Goal: Check status: Check status

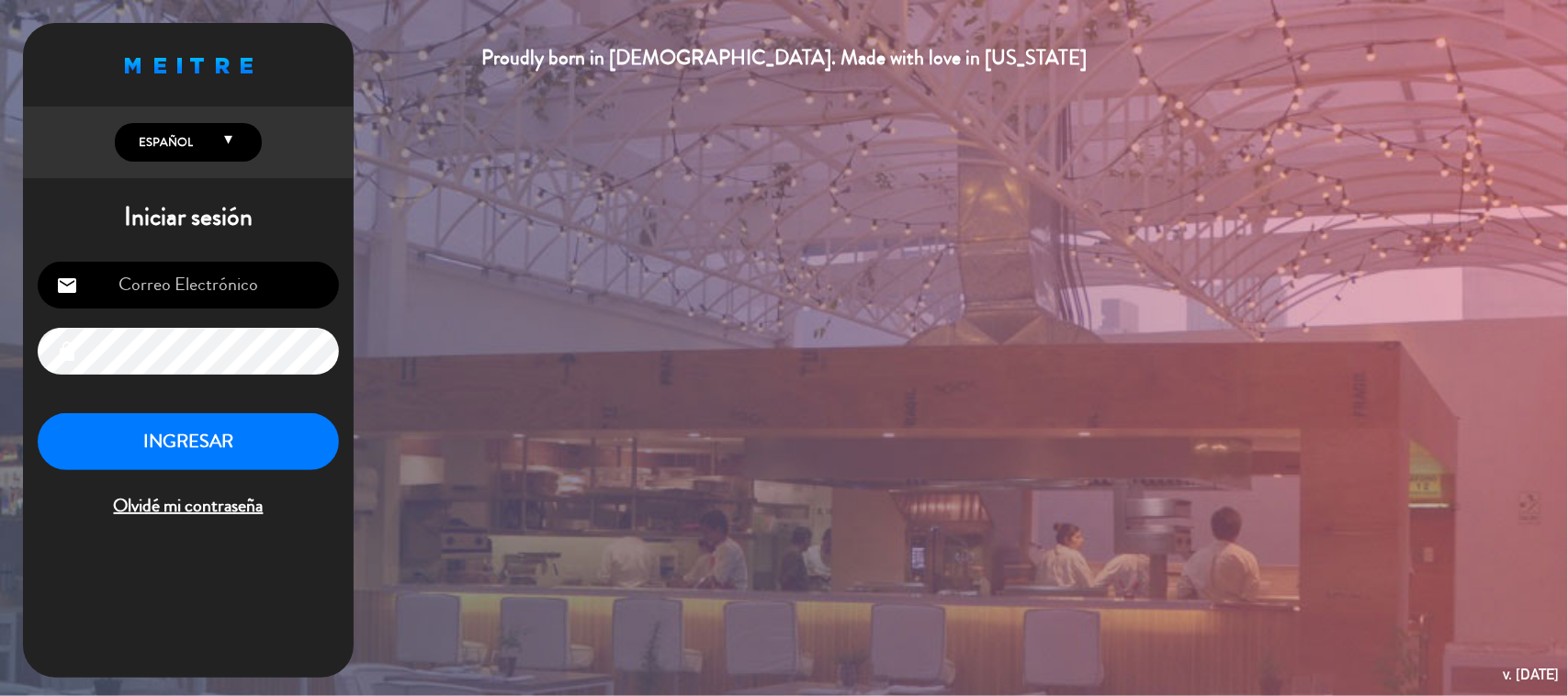
type input "[EMAIL_ADDRESS][DOMAIN_NAME]"
click at [222, 434] on button "INGRESAR" at bounding box center [188, 442] width 301 height 58
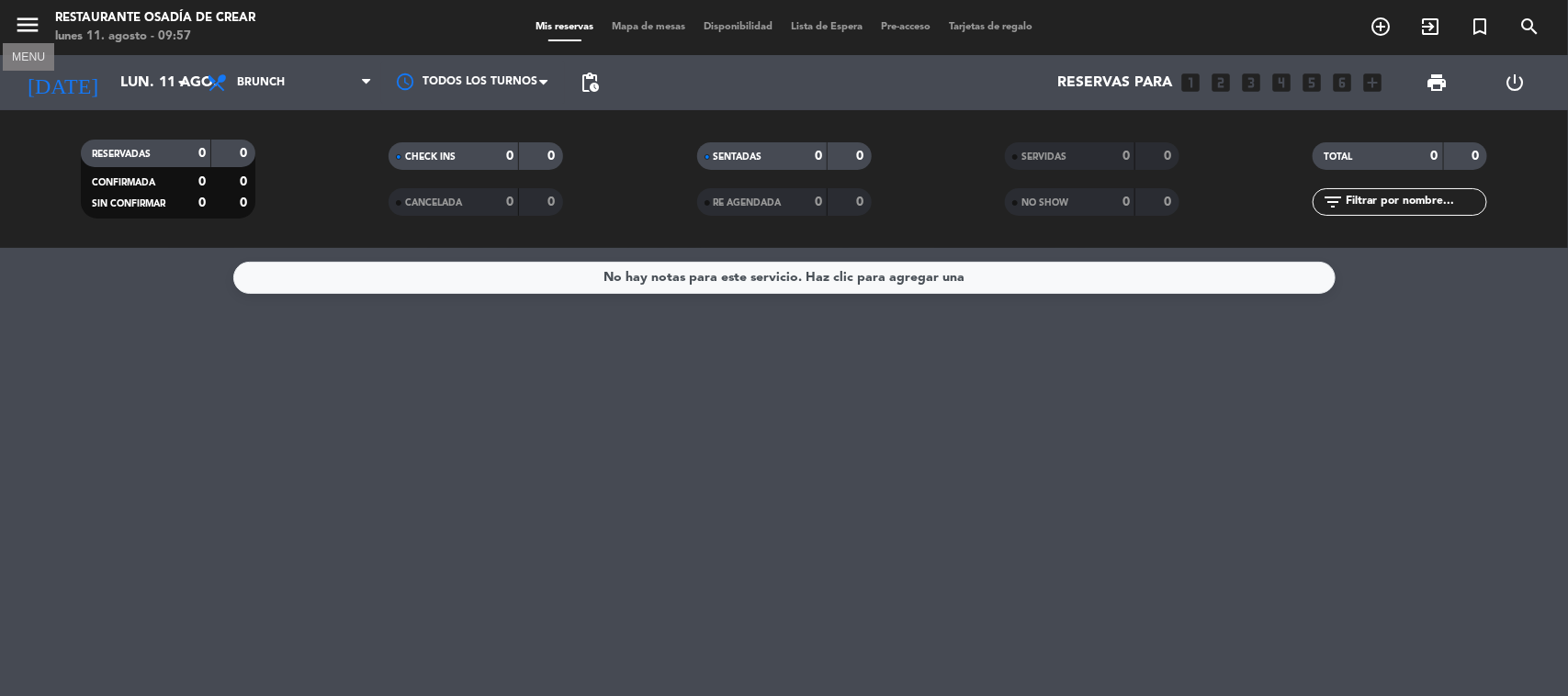
click at [32, 18] on icon "menu" at bounding box center [27, 24] width 28 height 28
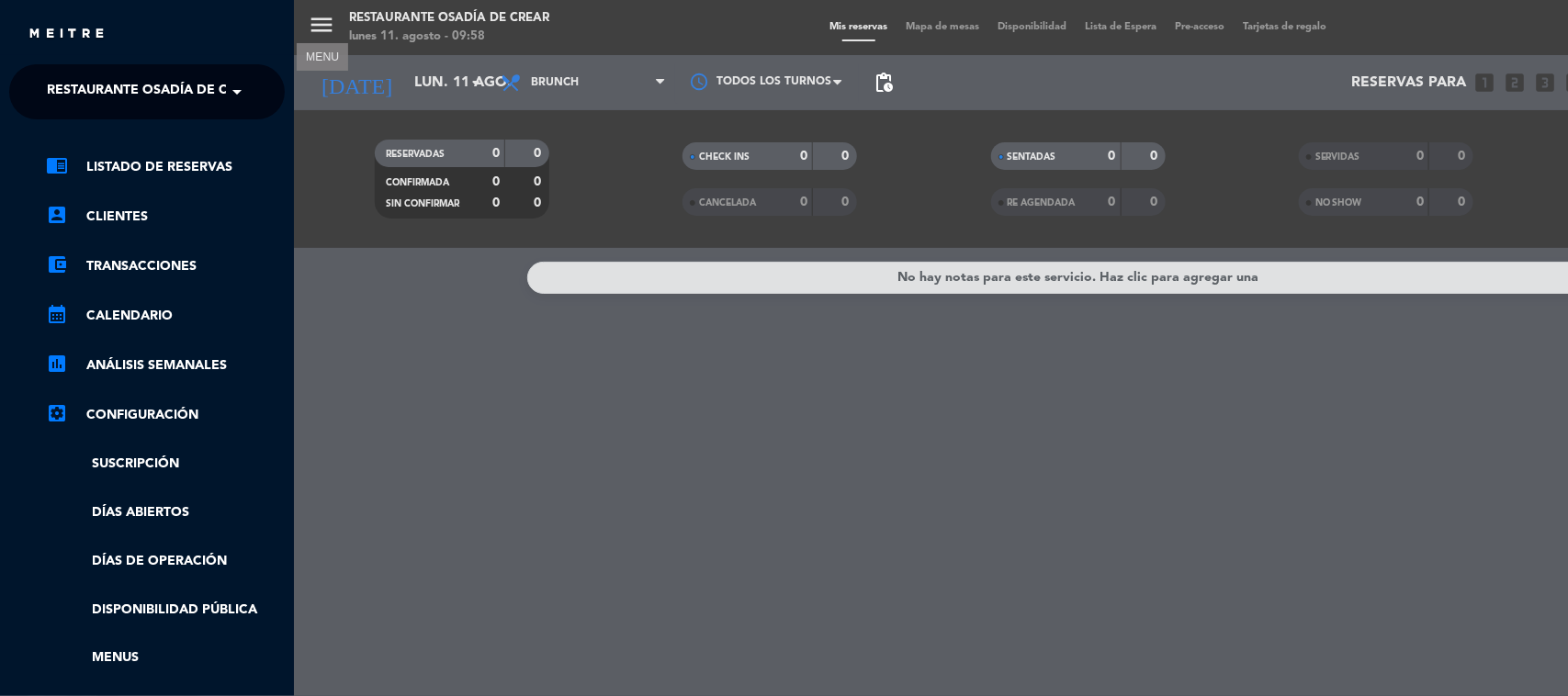
click at [152, 101] on span "Restaurante Osadía de Crear" at bounding box center [154, 91] width 215 height 39
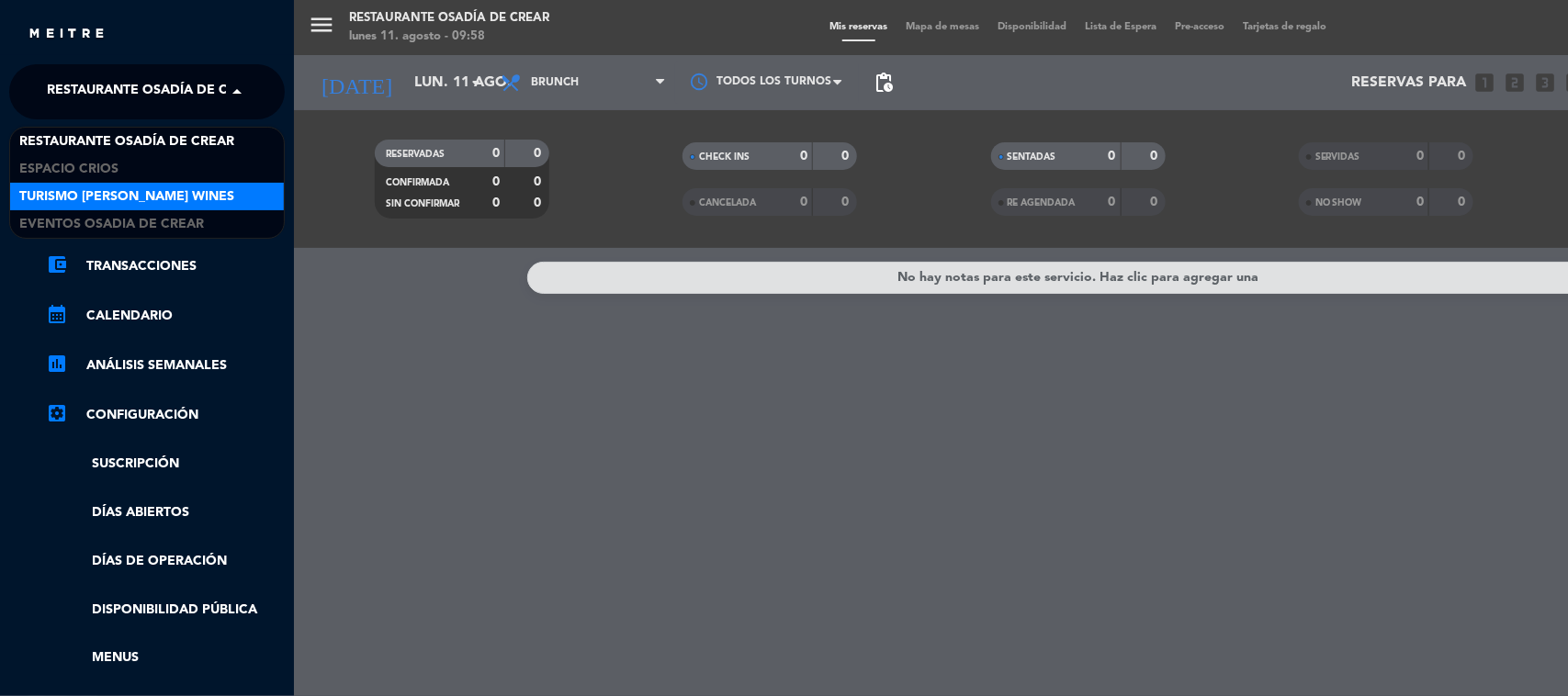
click at [154, 184] on div "Turismo [PERSON_NAME] Wines" at bounding box center [146, 196] width 273 height 28
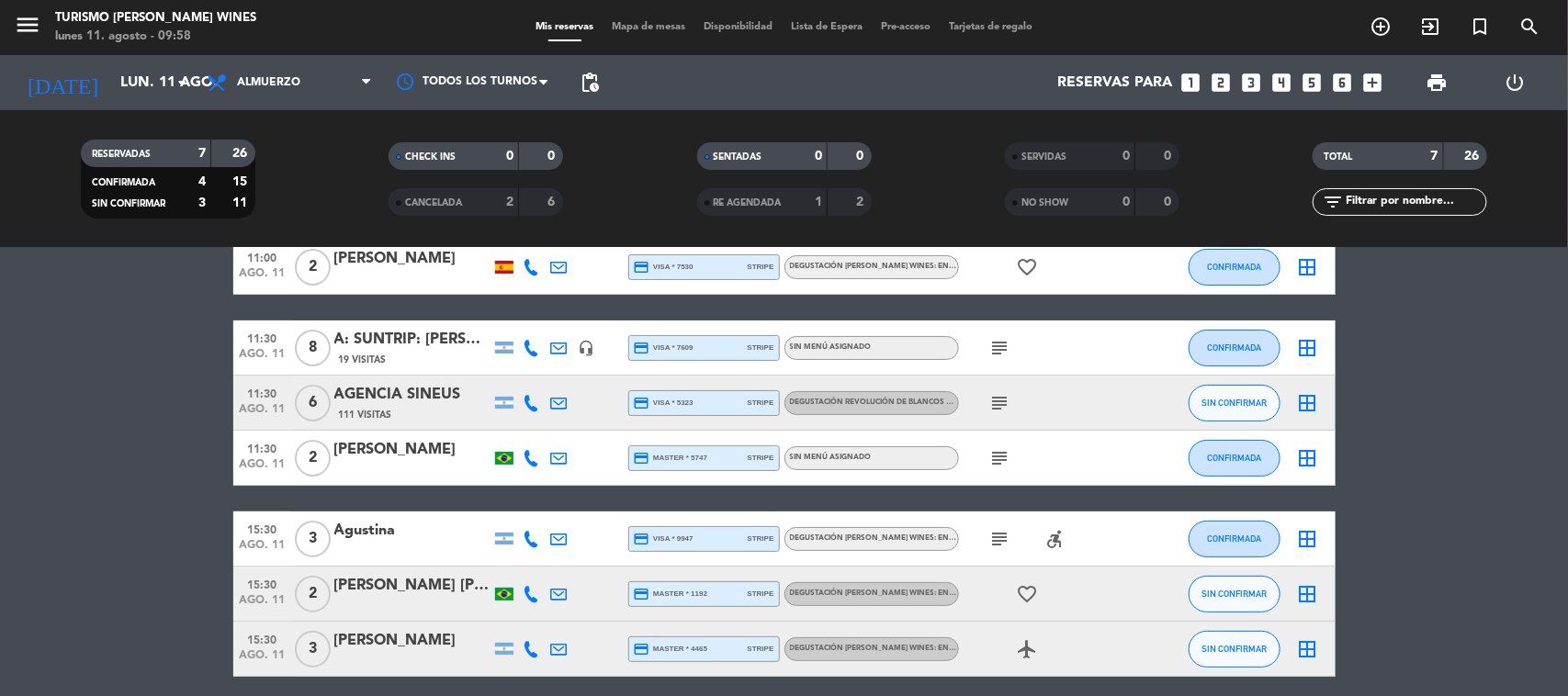
scroll to position [115, 0]
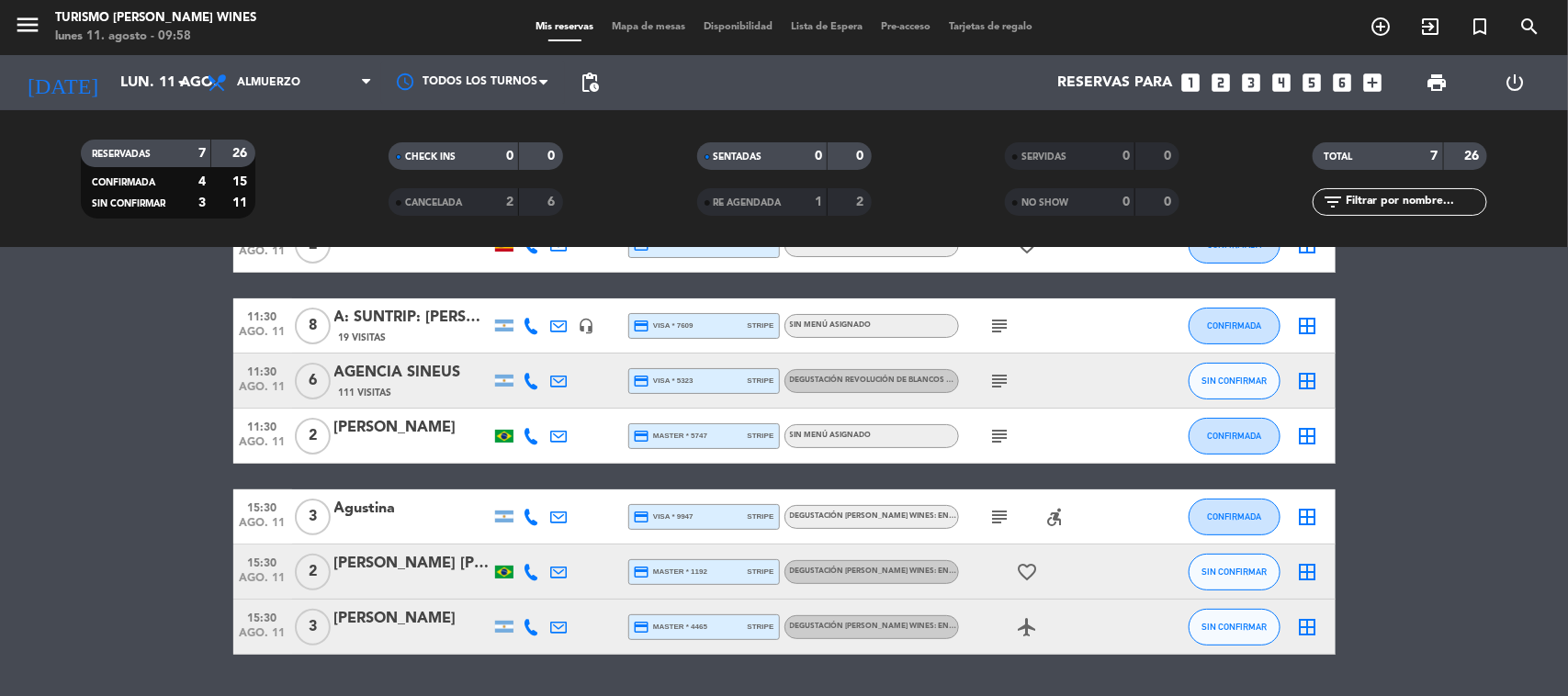
click at [359, 609] on div "[PERSON_NAME]" at bounding box center [412, 619] width 156 height 24
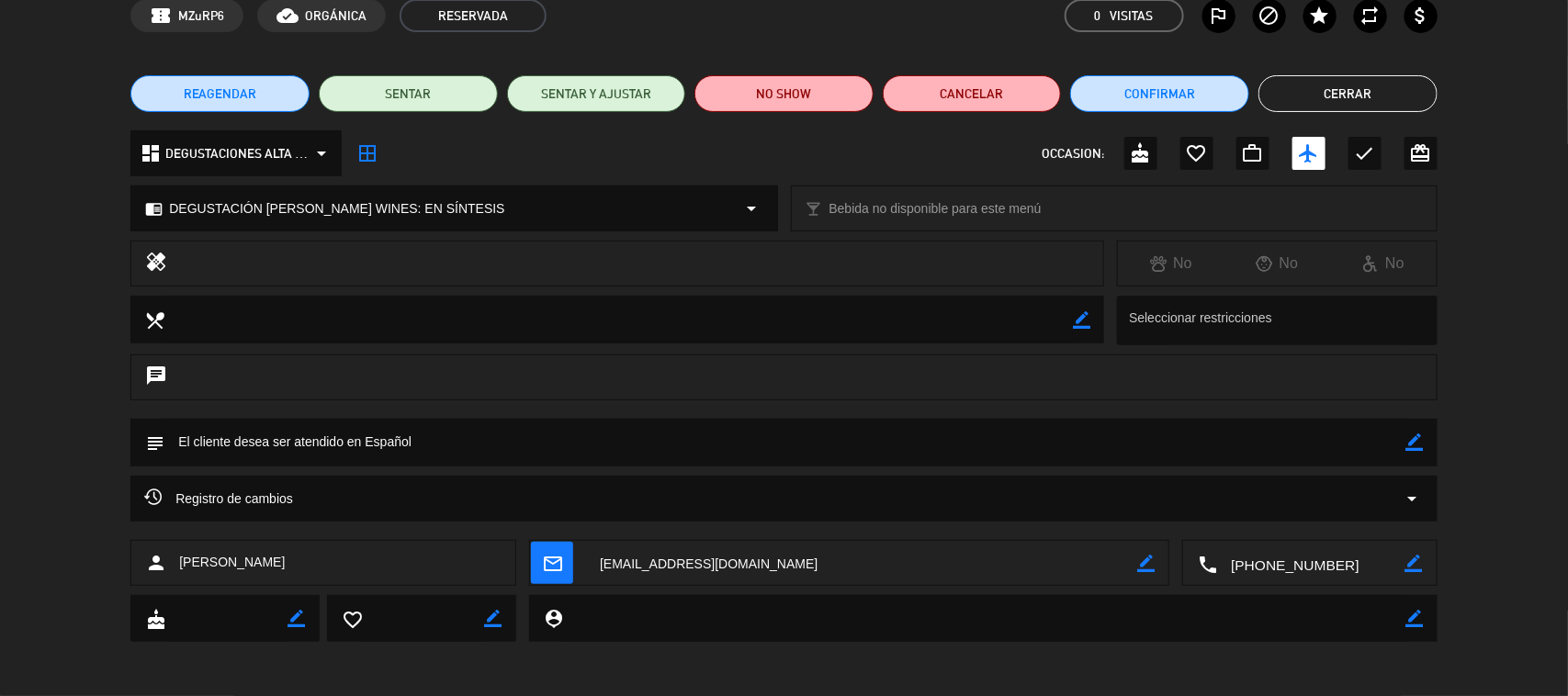
scroll to position [0, 0]
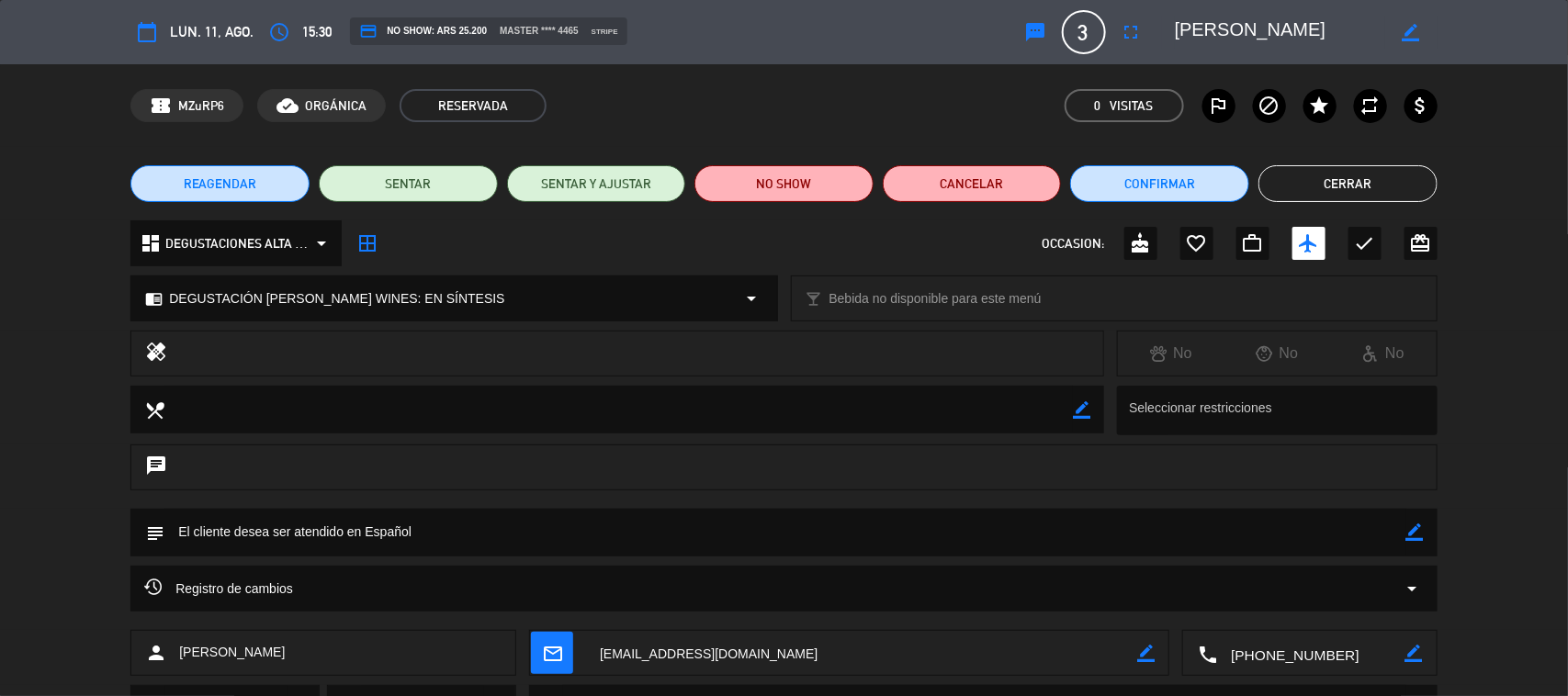
click at [1352, 194] on button "Cerrar" at bounding box center [1348, 184] width 179 height 37
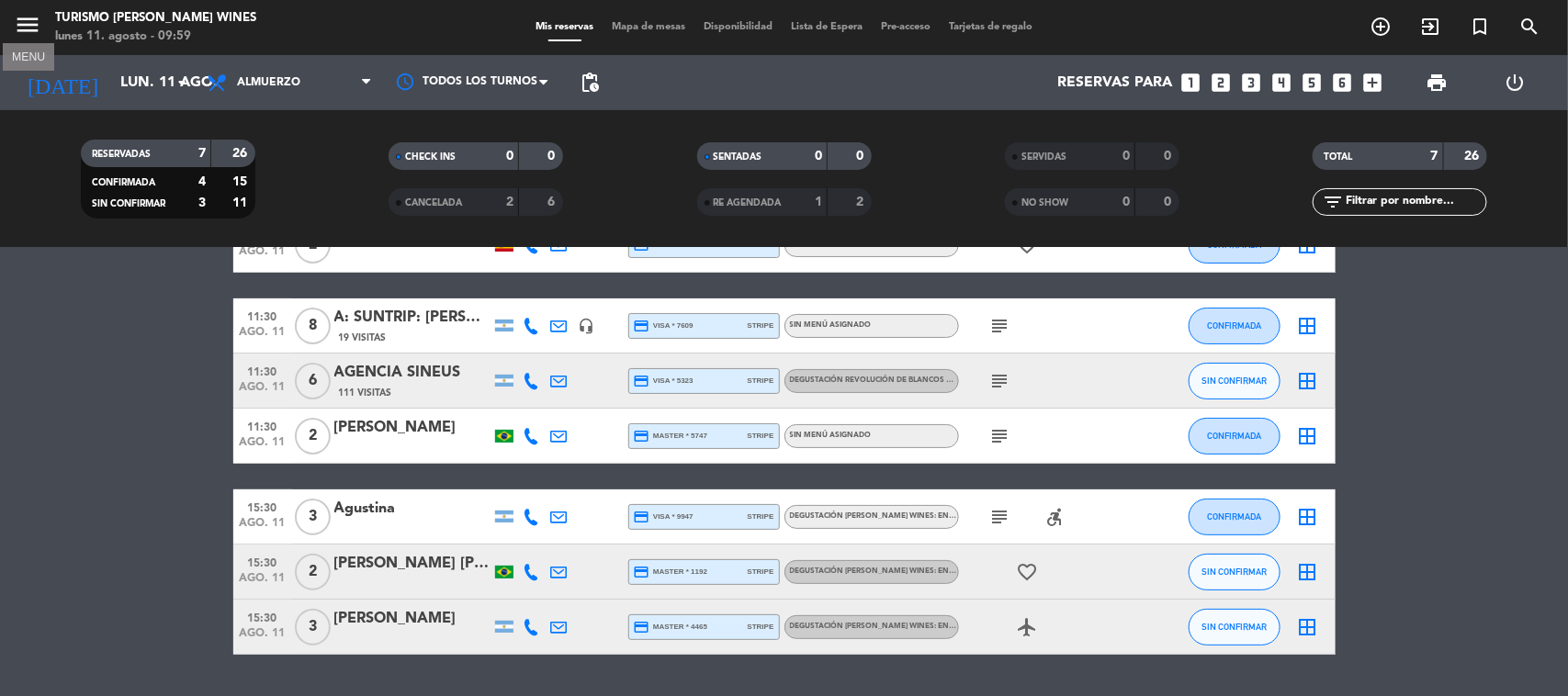
click at [38, 34] on icon "menu" at bounding box center [27, 24] width 28 height 28
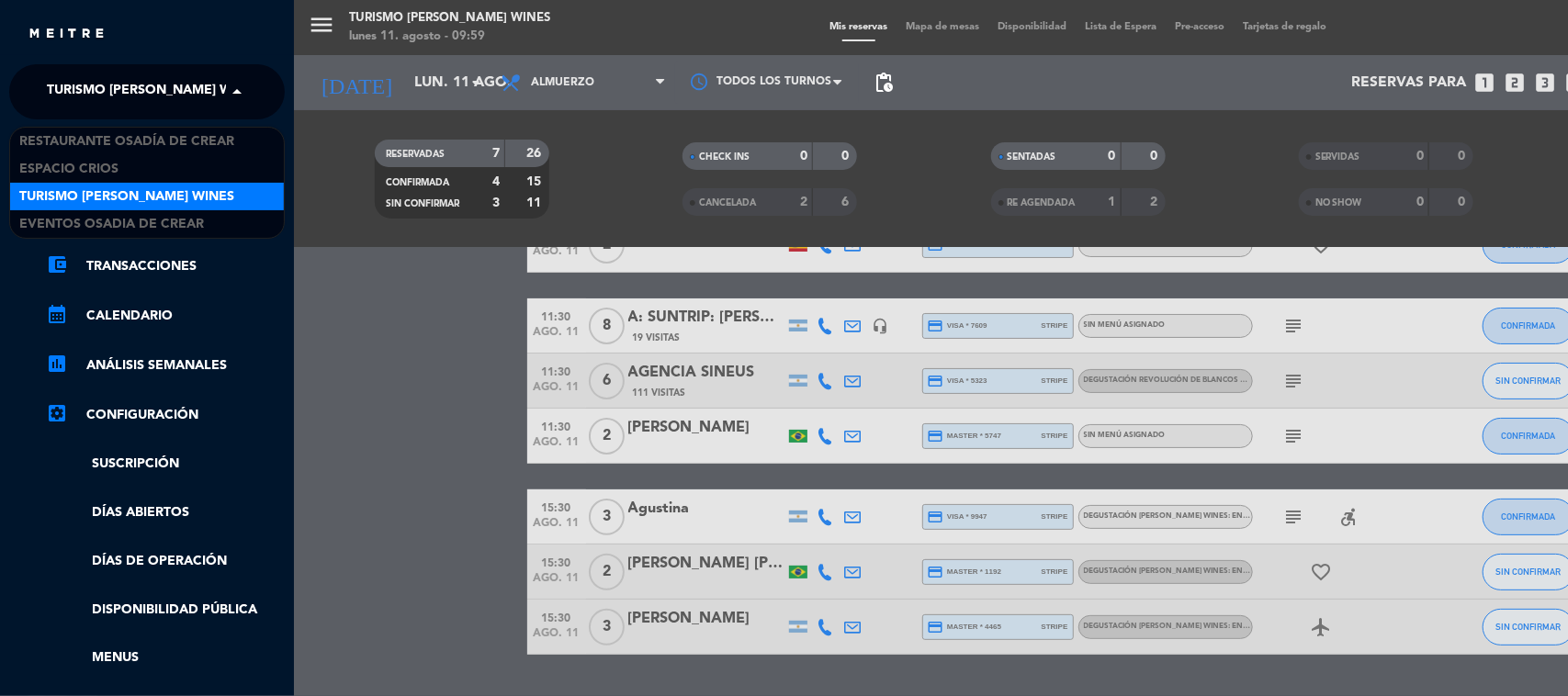
click at [141, 90] on span "Turismo [PERSON_NAME] Wines" at bounding box center [154, 91] width 215 height 39
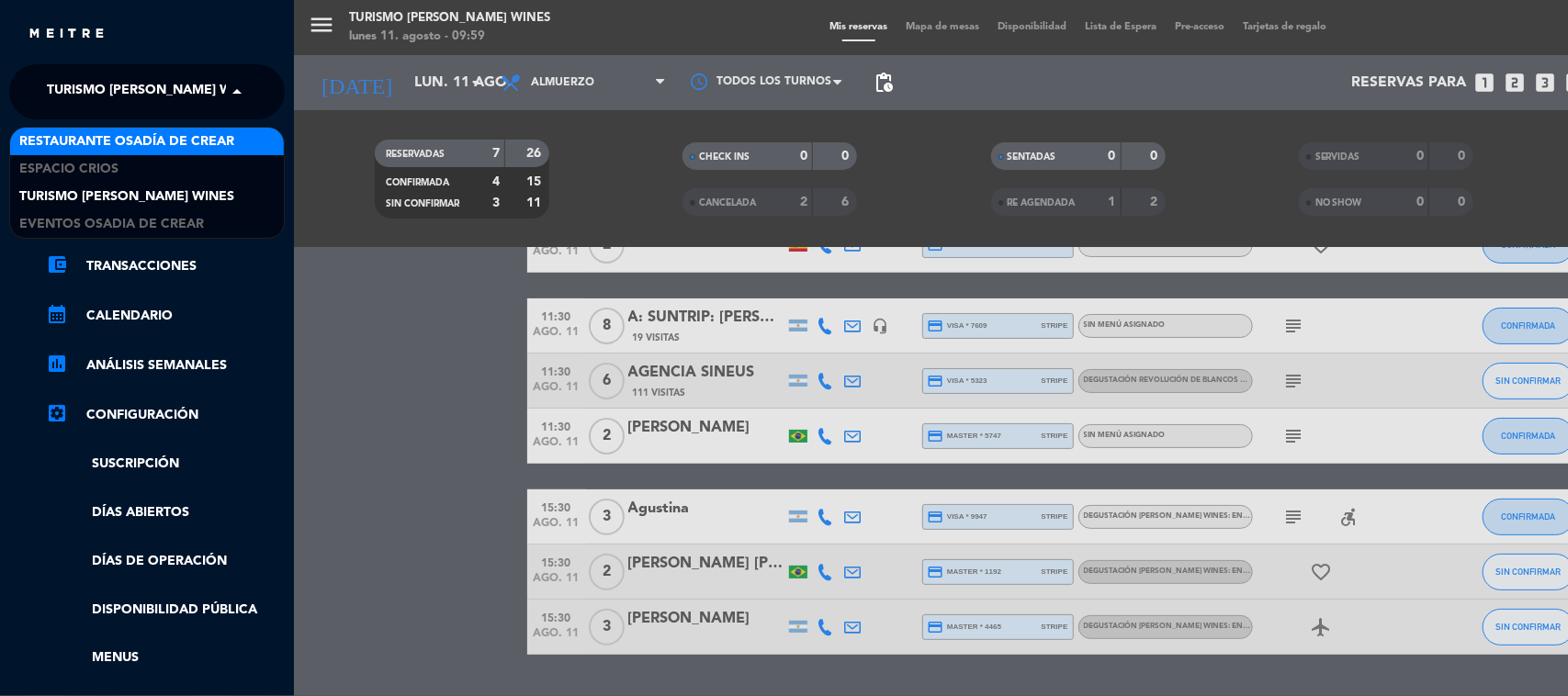
click at [147, 131] on span "Restaurante Osadía de Crear" at bounding box center [126, 142] width 215 height 21
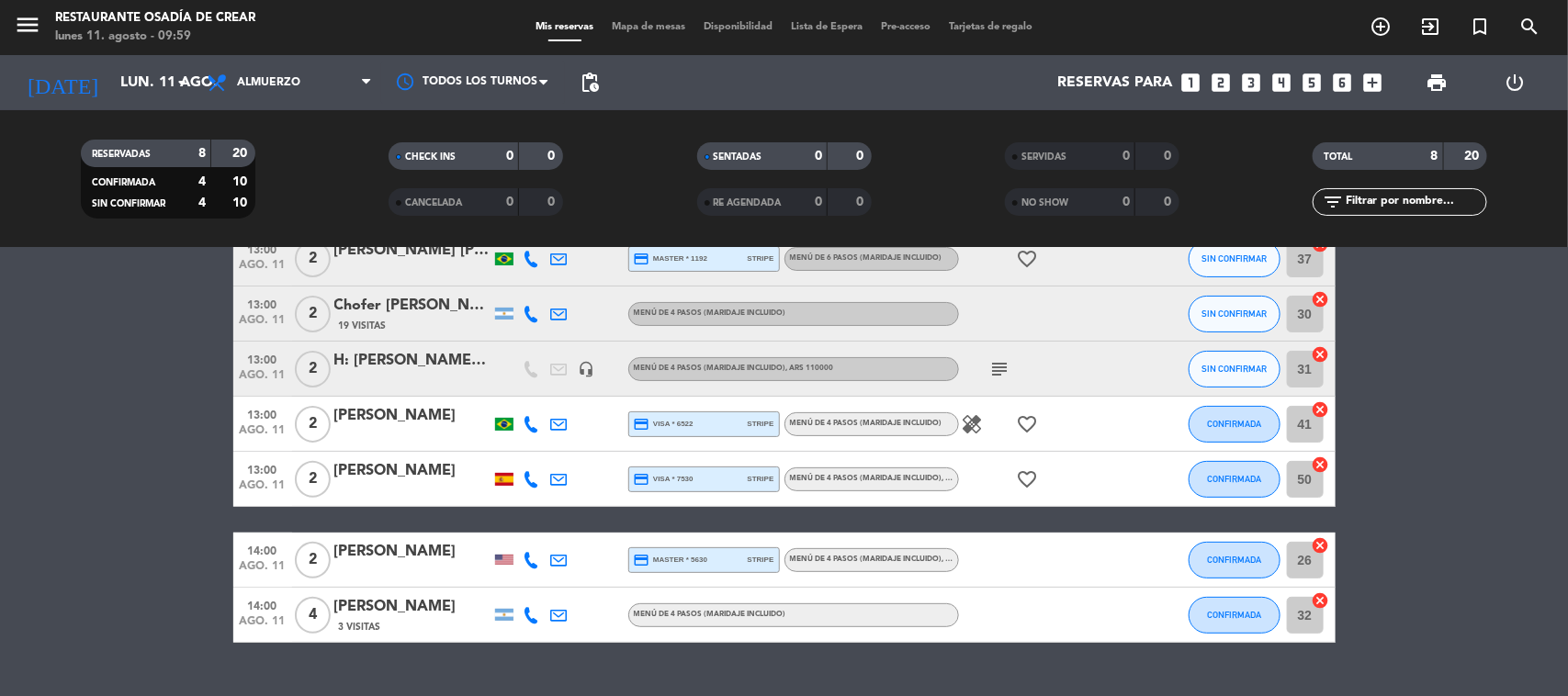
scroll to position [219, 0]
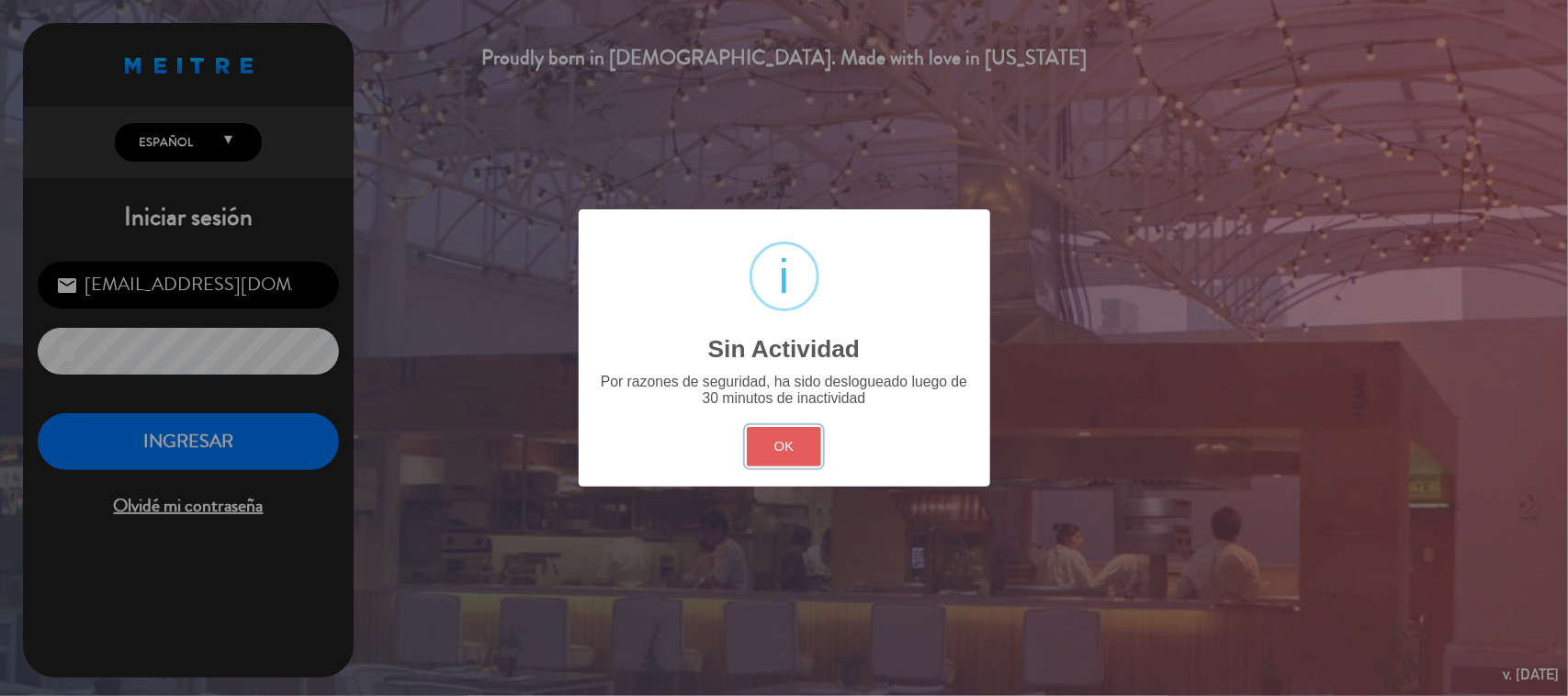
click at [784, 446] on button "OK" at bounding box center [784, 447] width 74 height 39
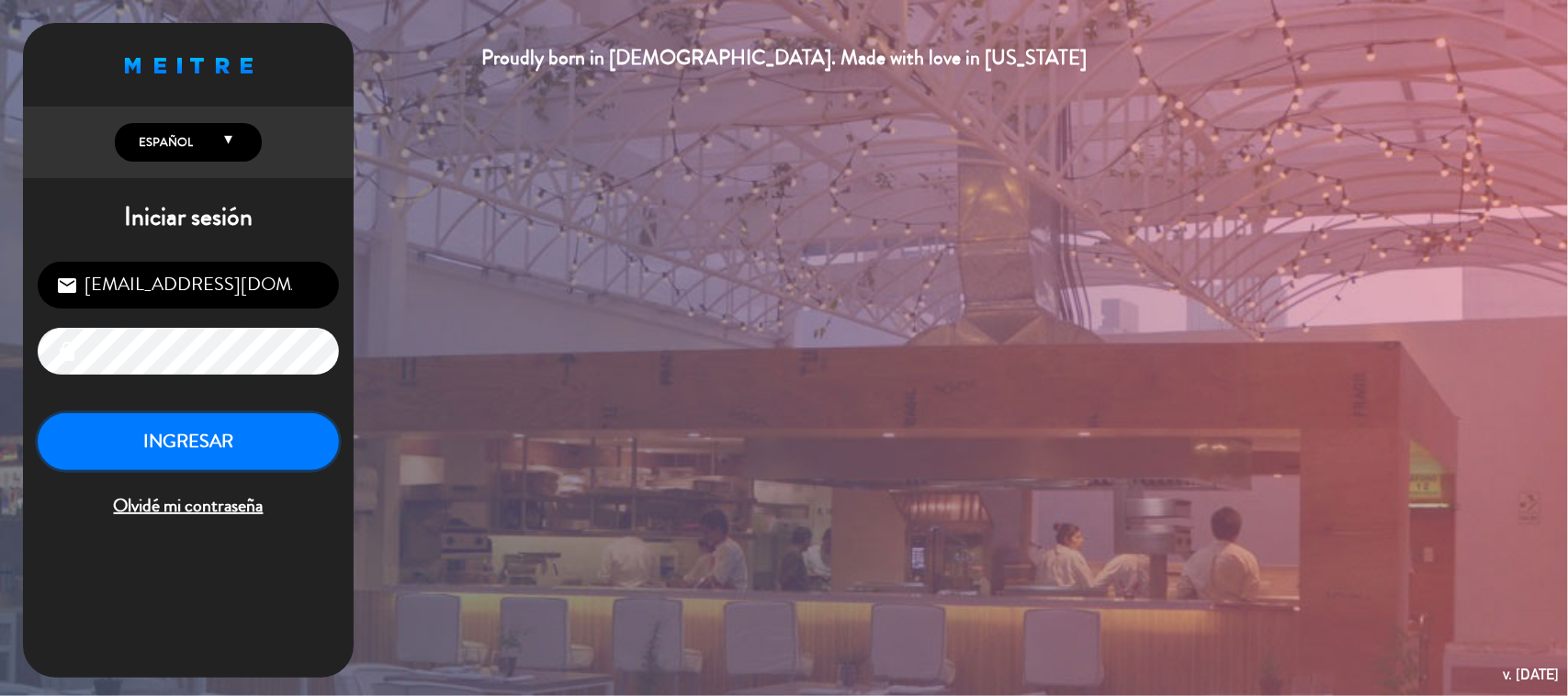
click at [240, 425] on button "INGRESAR" at bounding box center [188, 442] width 301 height 58
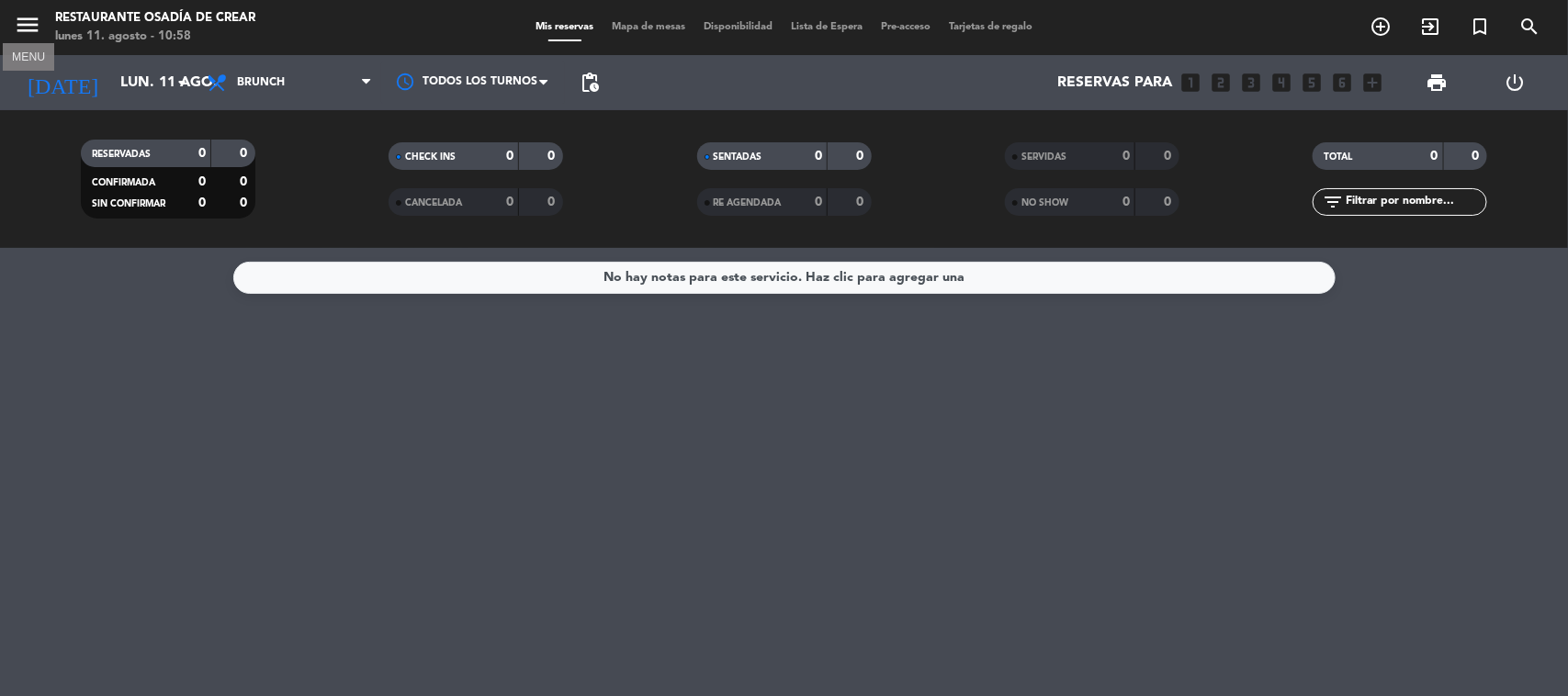
click at [38, 28] on icon "menu" at bounding box center [27, 24] width 28 height 28
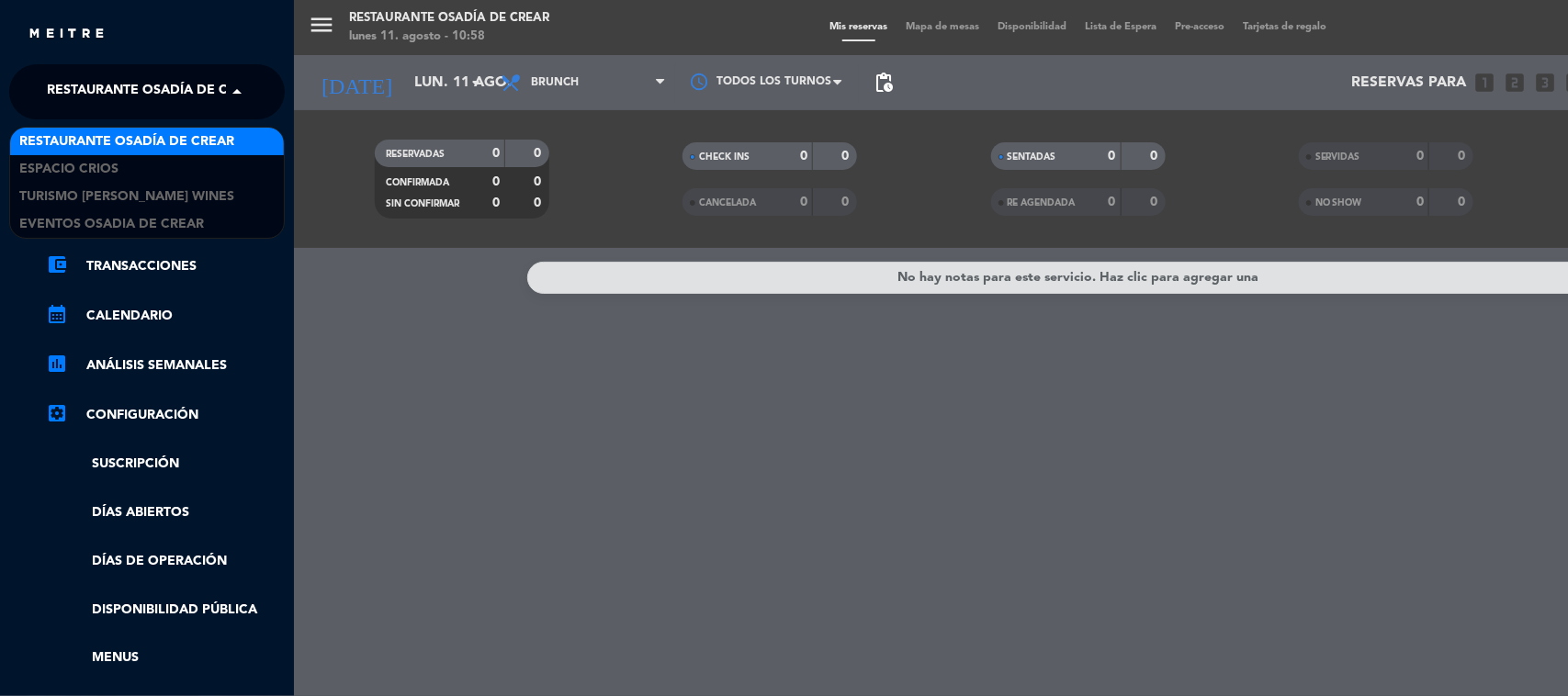
click at [97, 93] on span "Restaurante Osadía de Crear" at bounding box center [154, 91] width 215 height 39
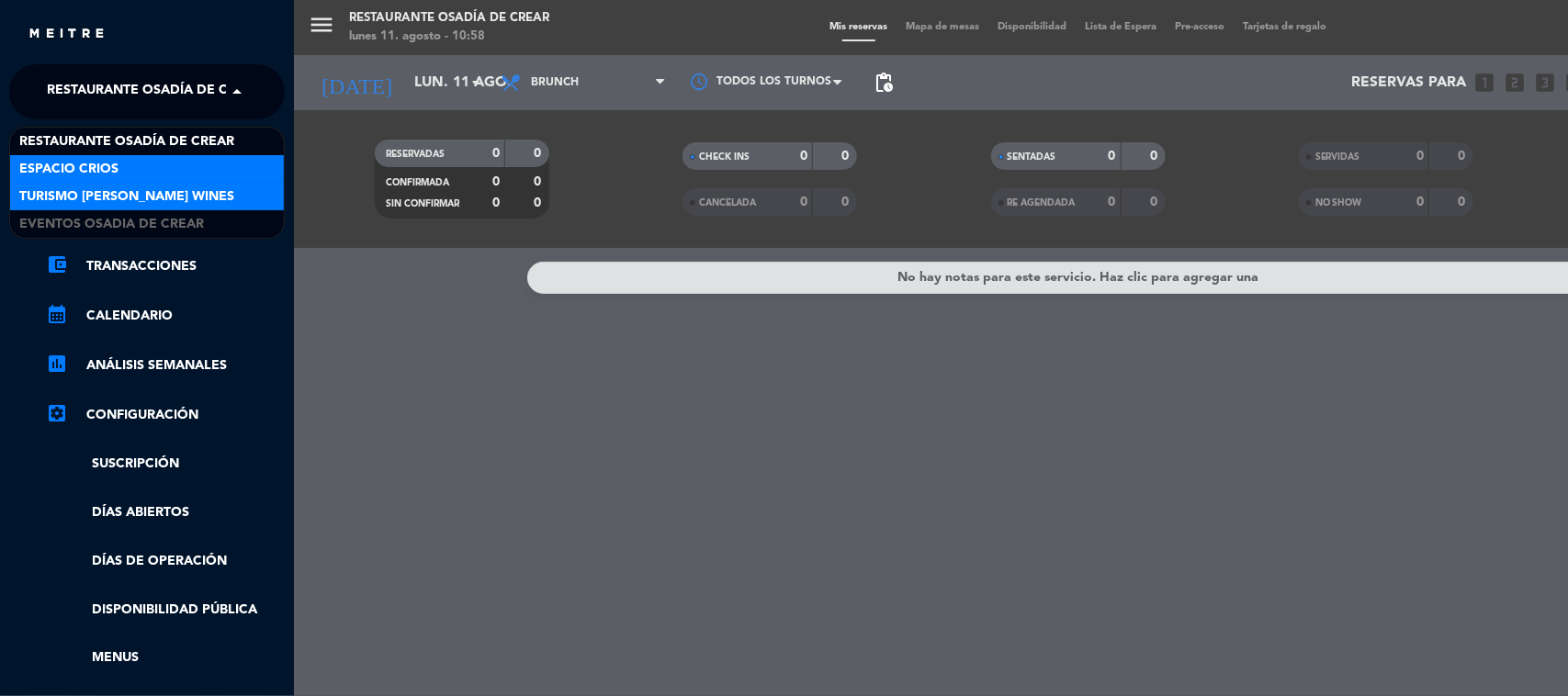
click at [106, 189] on span "Turismo [PERSON_NAME] Wines" at bounding box center [126, 197] width 215 height 21
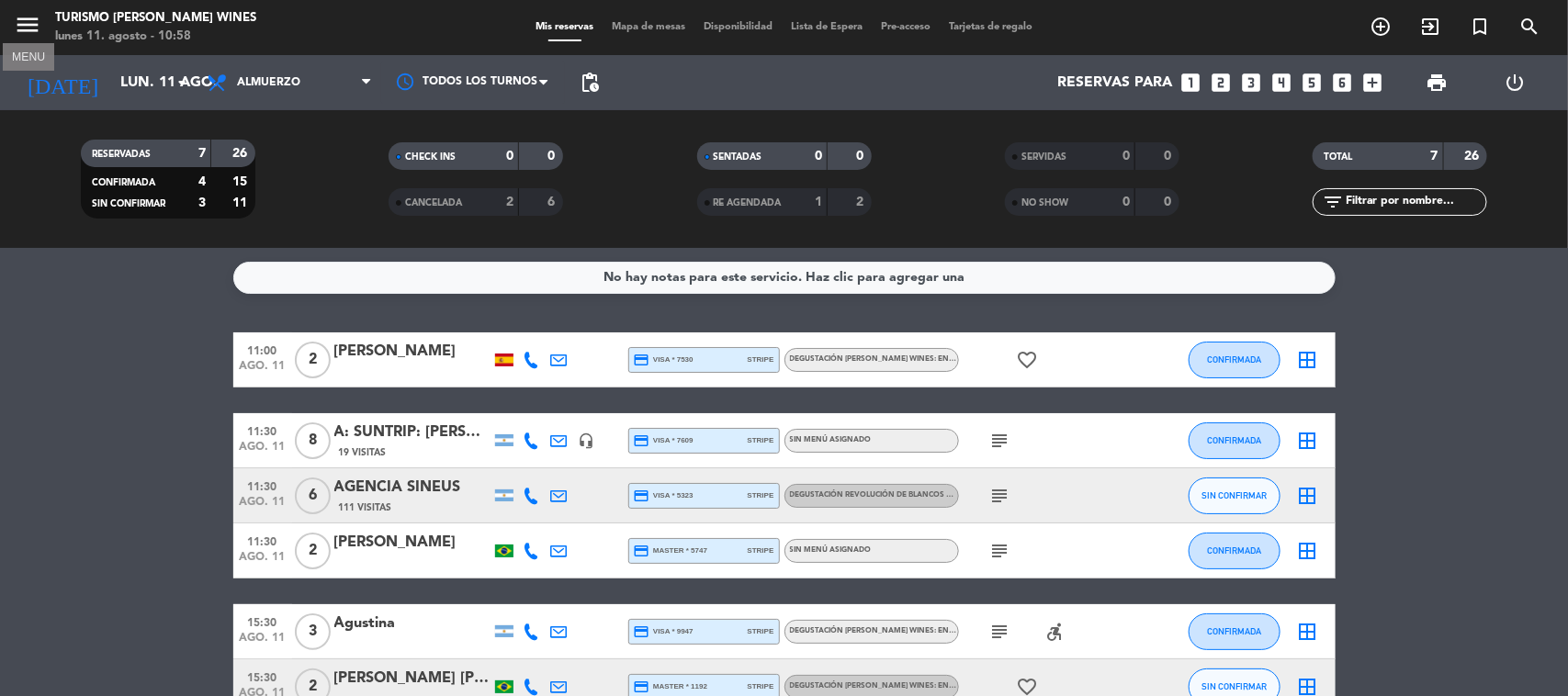
click at [28, 30] on icon "menu" at bounding box center [27, 24] width 28 height 28
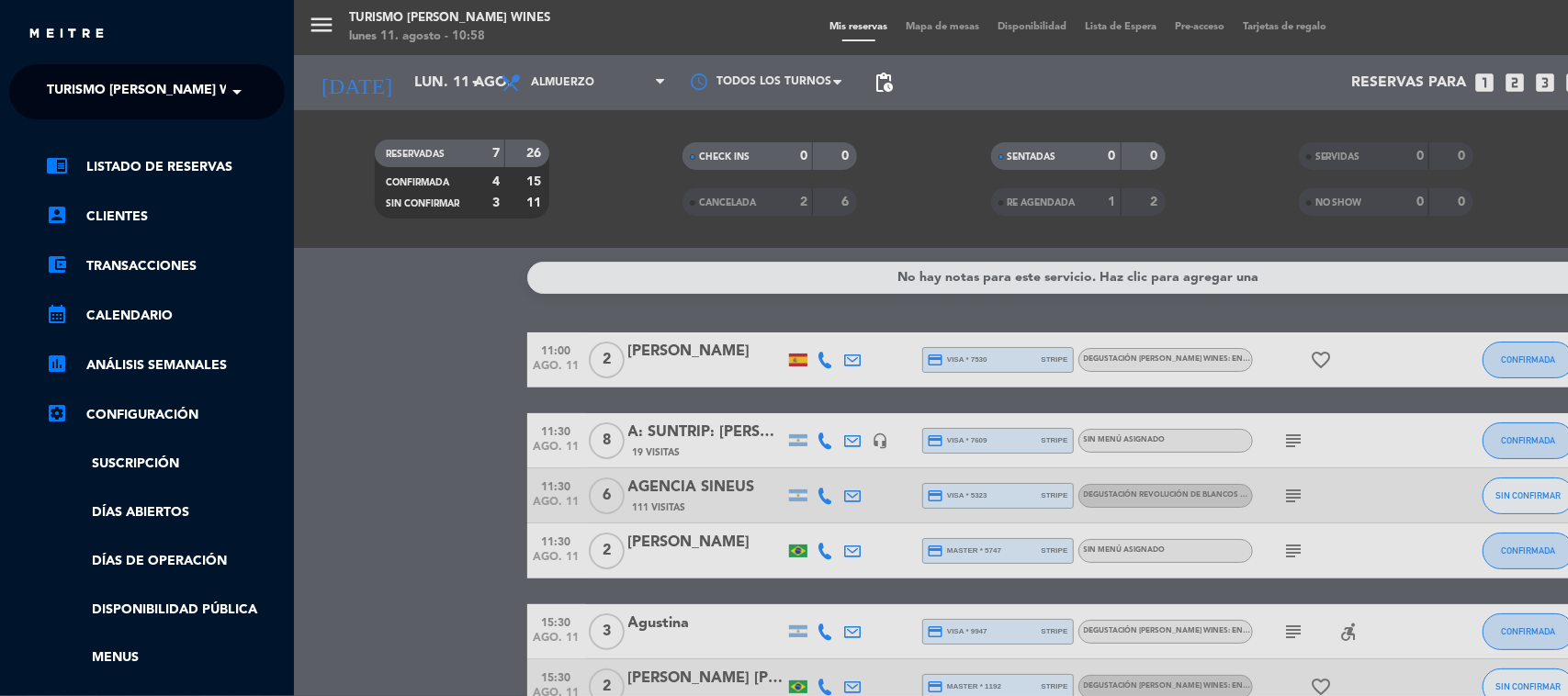
click at [69, 92] on span "Turismo [PERSON_NAME] Wines" at bounding box center [154, 91] width 215 height 39
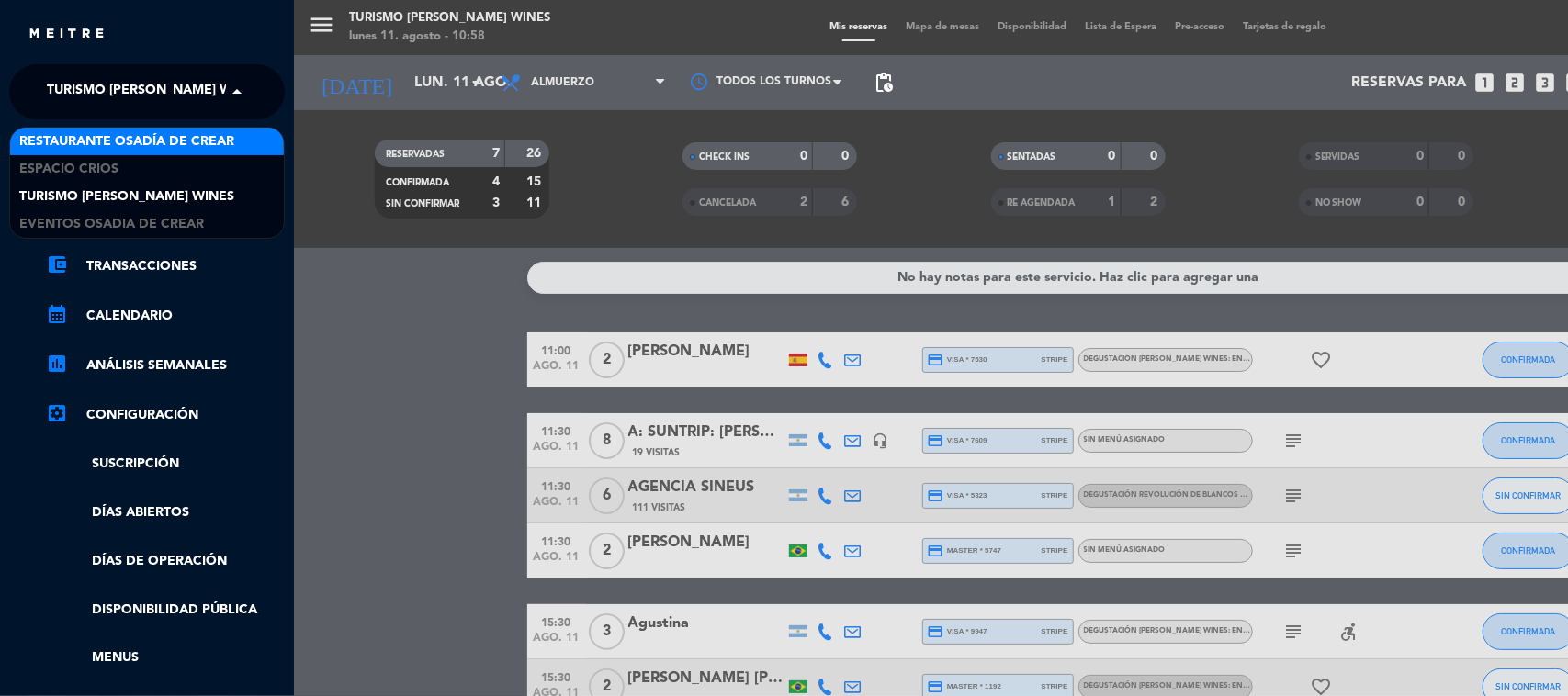
click at [79, 148] on span "Restaurante Osadía de Crear" at bounding box center [126, 142] width 215 height 21
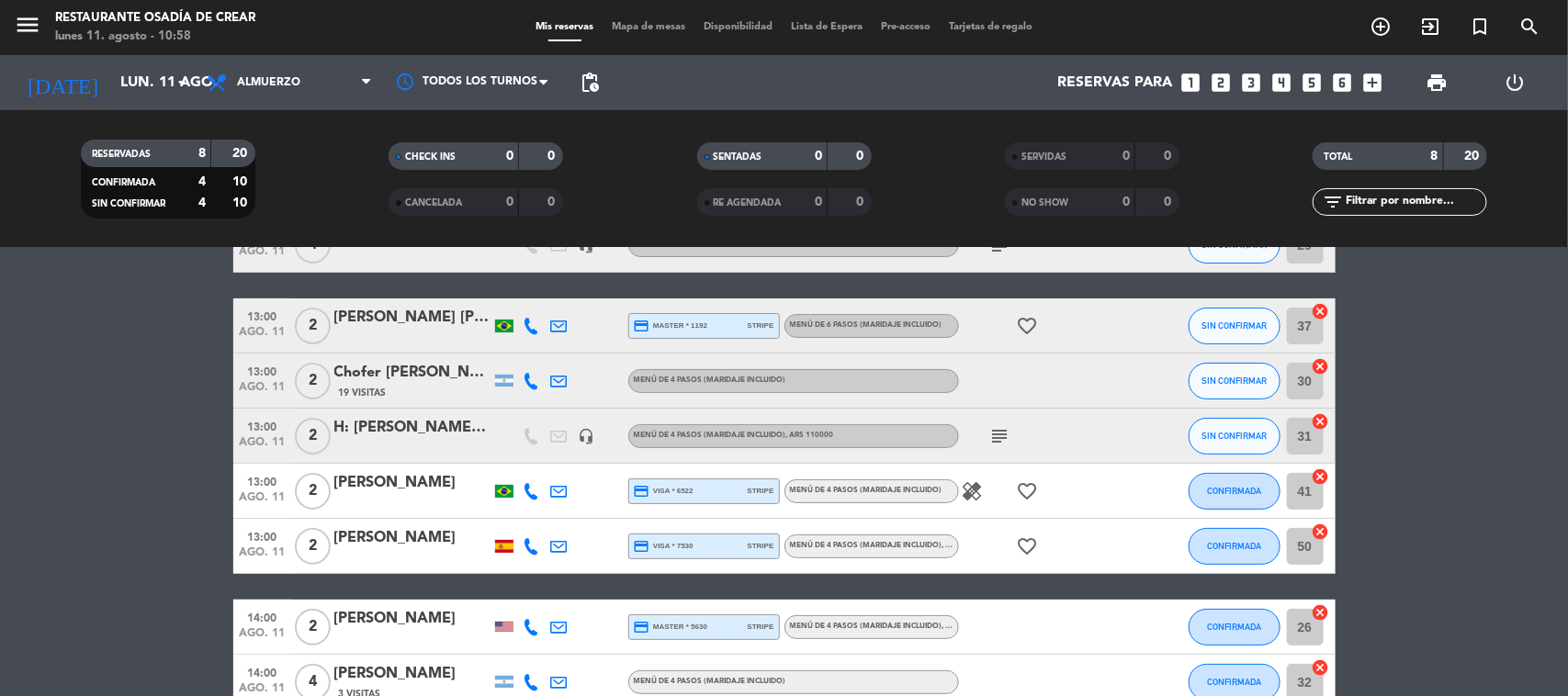
scroll to position [219, 0]
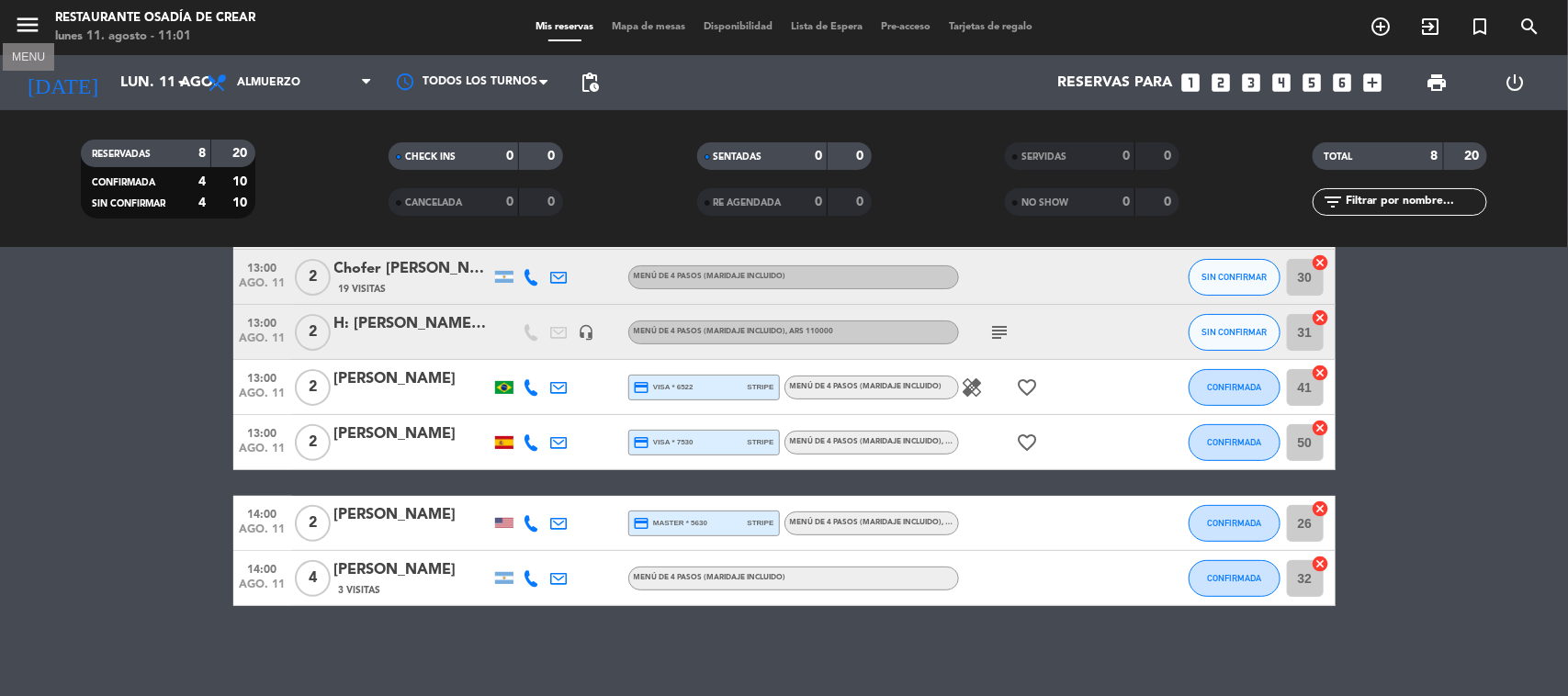
click at [21, 33] on icon "menu" at bounding box center [27, 24] width 28 height 28
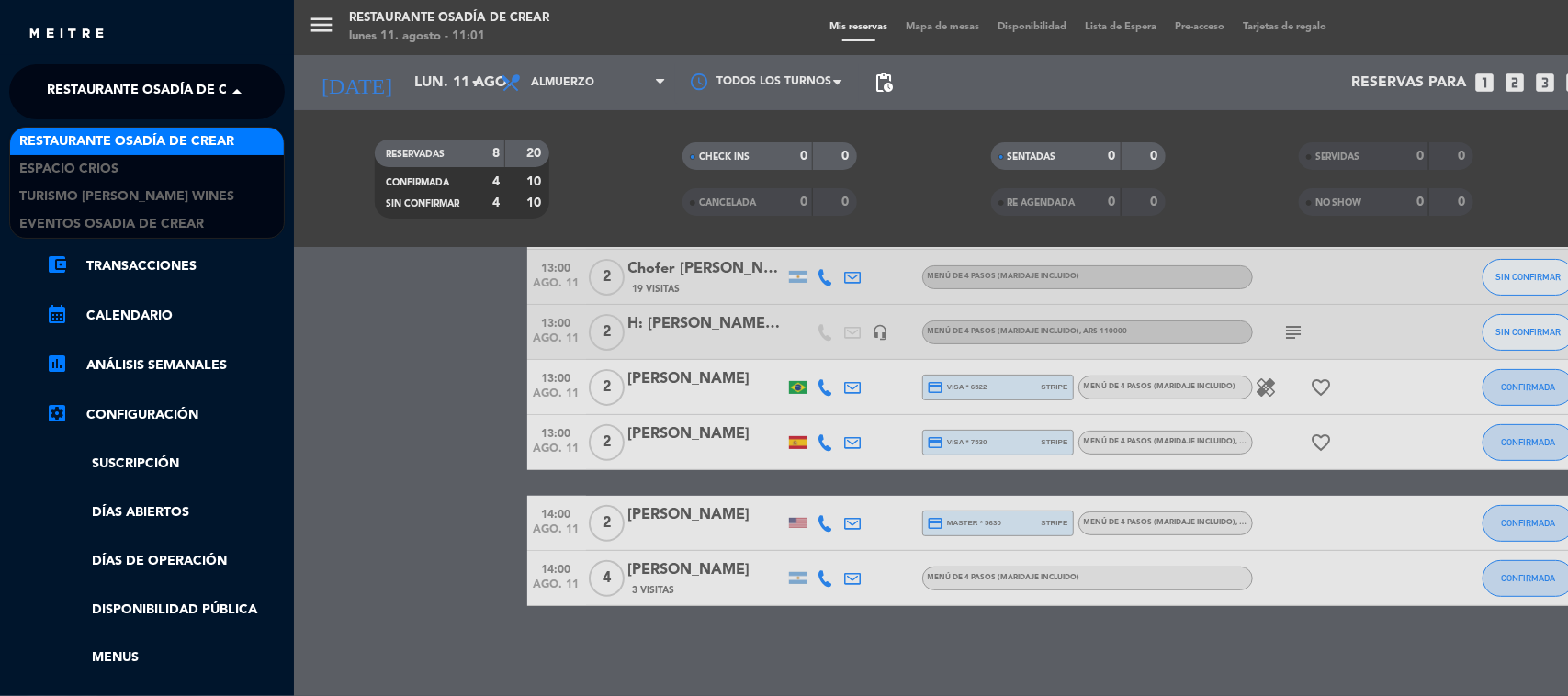
click at [58, 80] on span "Restaurante Osadía de Crear" at bounding box center [154, 91] width 215 height 39
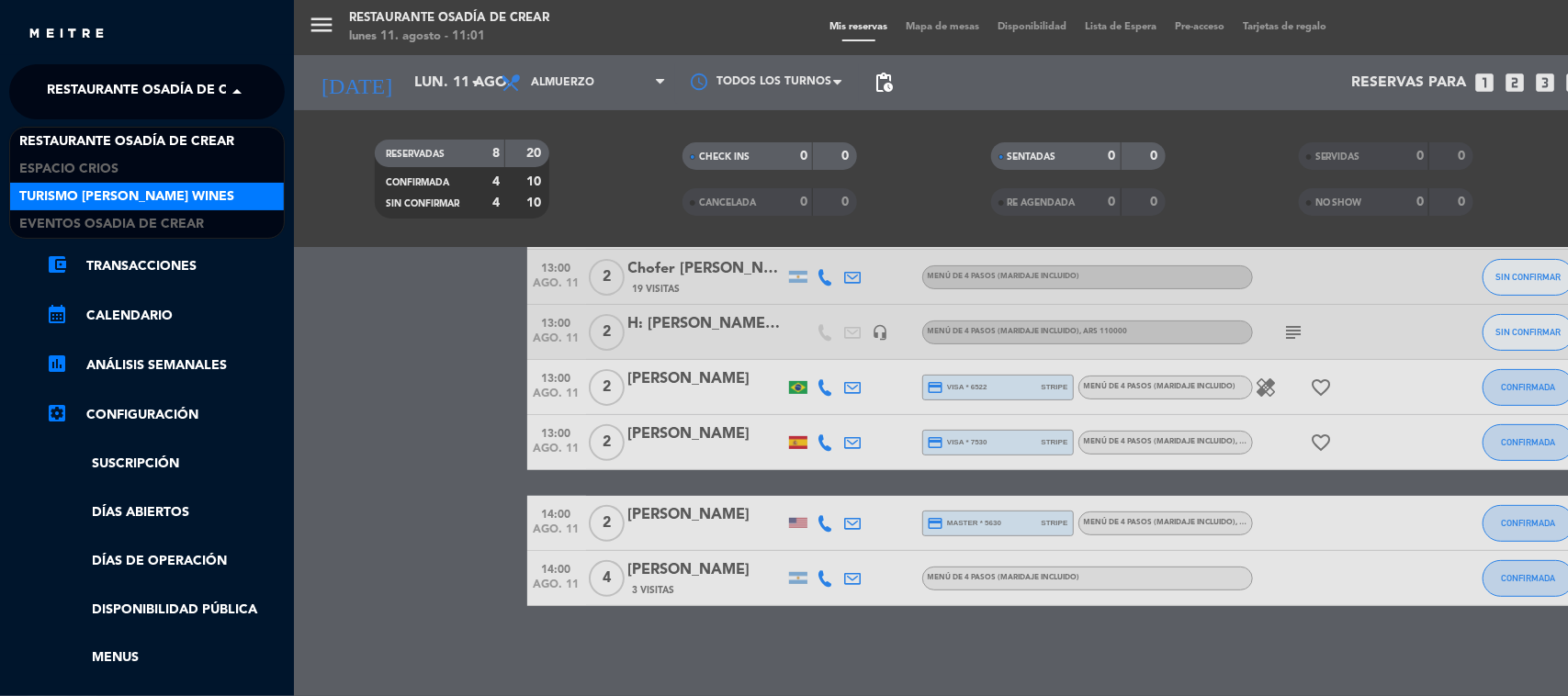
click at [70, 198] on span "Turismo [PERSON_NAME] Wines" at bounding box center [126, 197] width 215 height 21
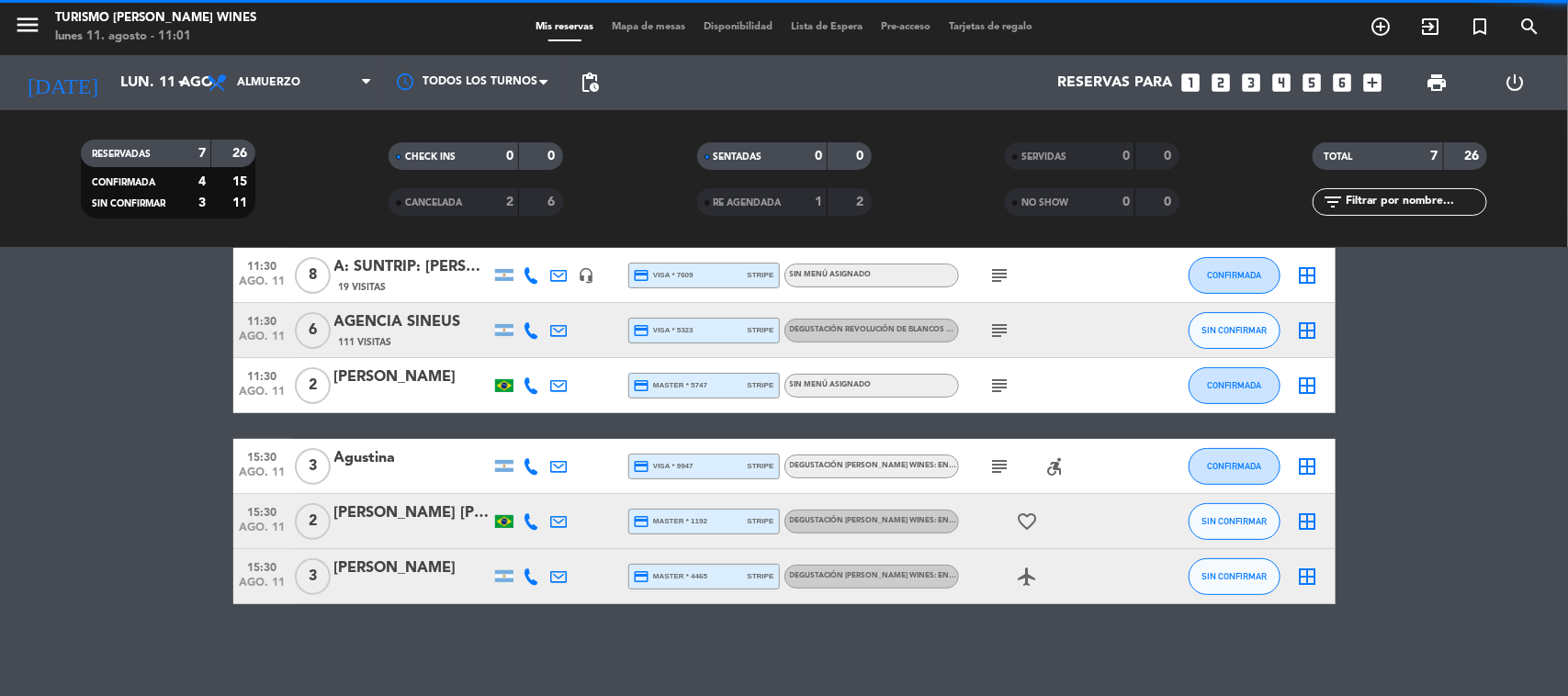
scroll to position [164, 0]
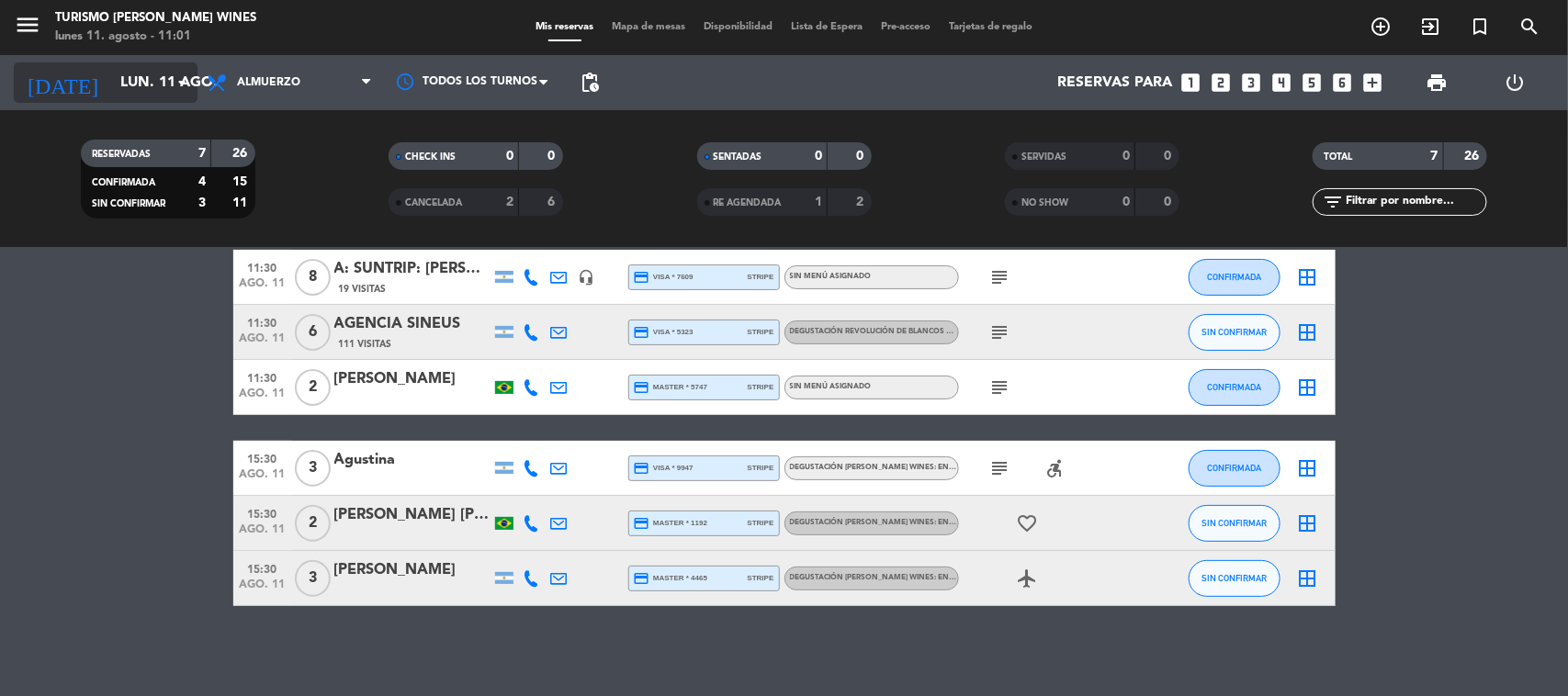
click at [111, 85] on input "lun. 11 ago." at bounding box center [207, 83] width 193 height 36
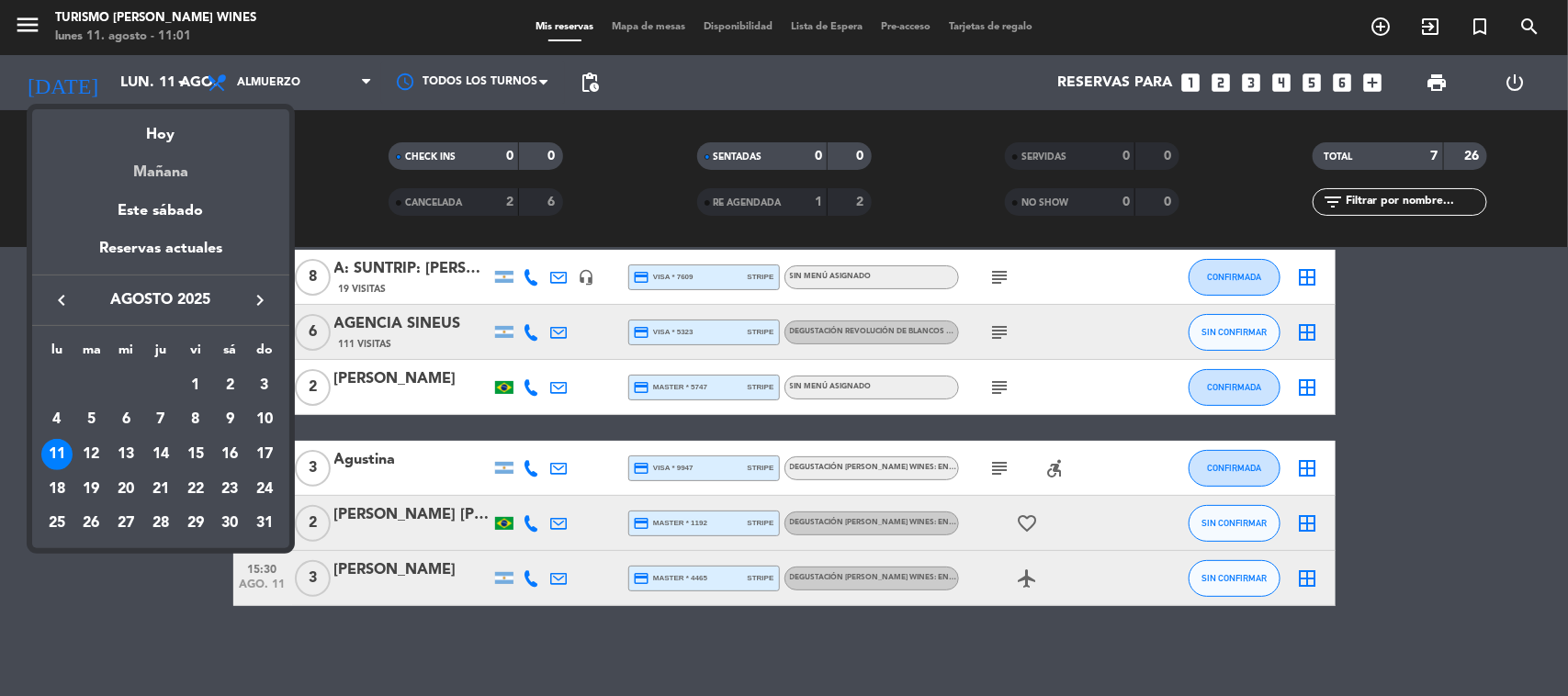
click at [130, 170] on div "Mañana" at bounding box center [160, 166] width 257 height 38
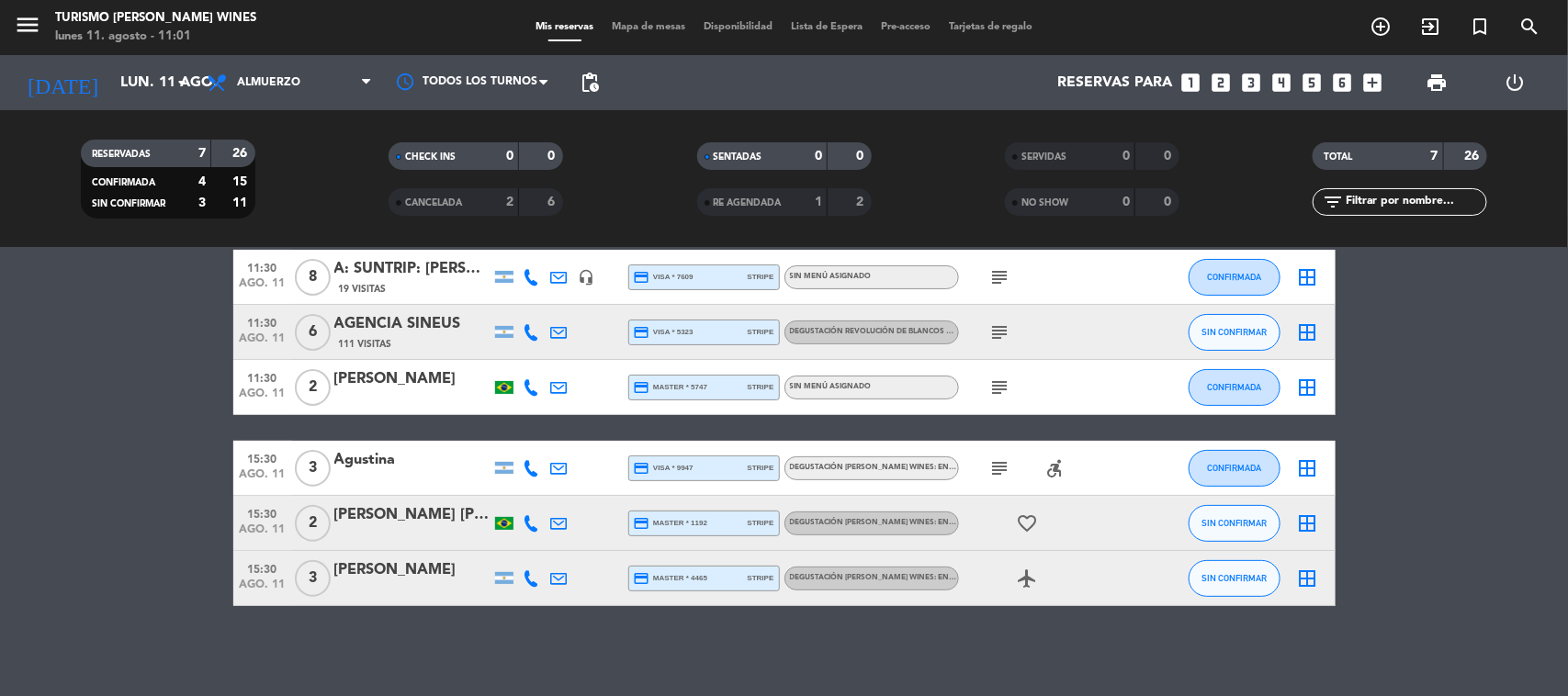
type input "[DATE] ago."
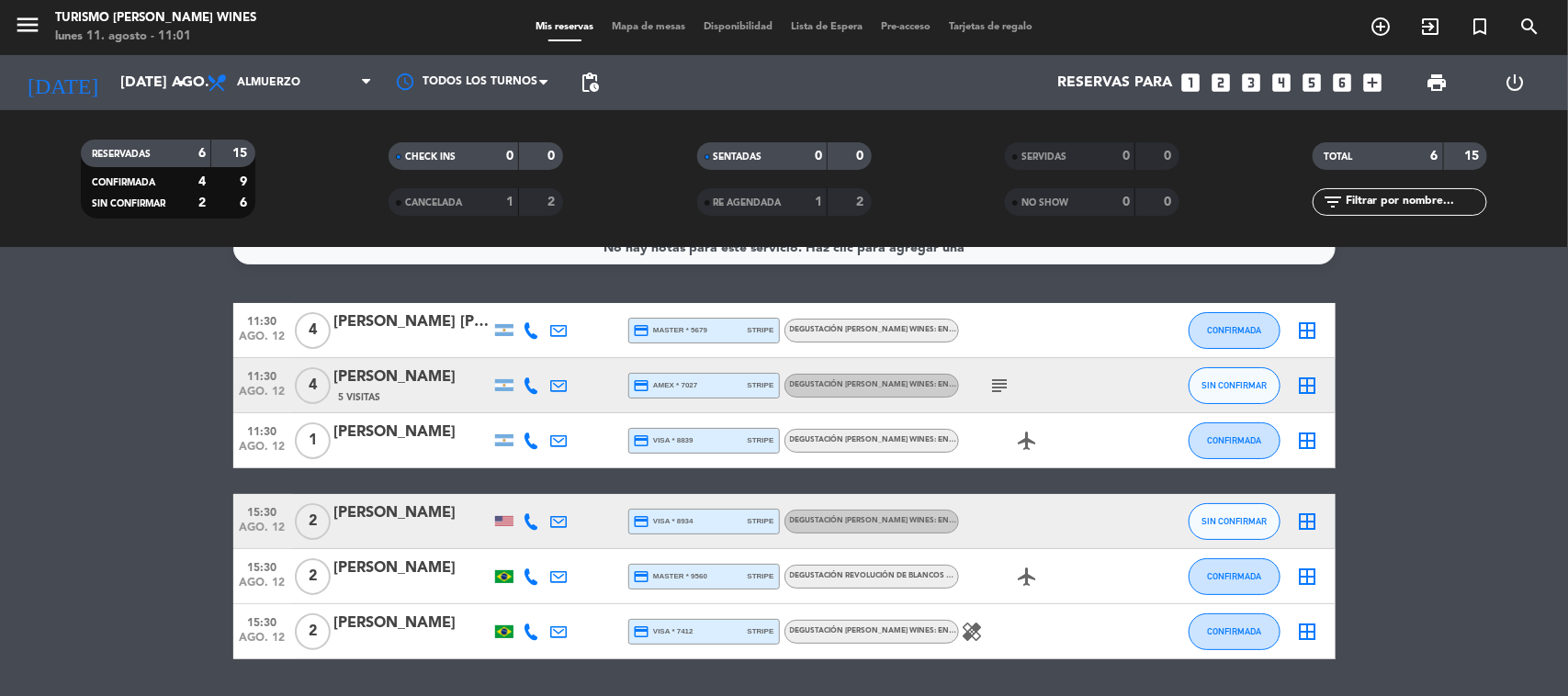
scroll to position [0, 0]
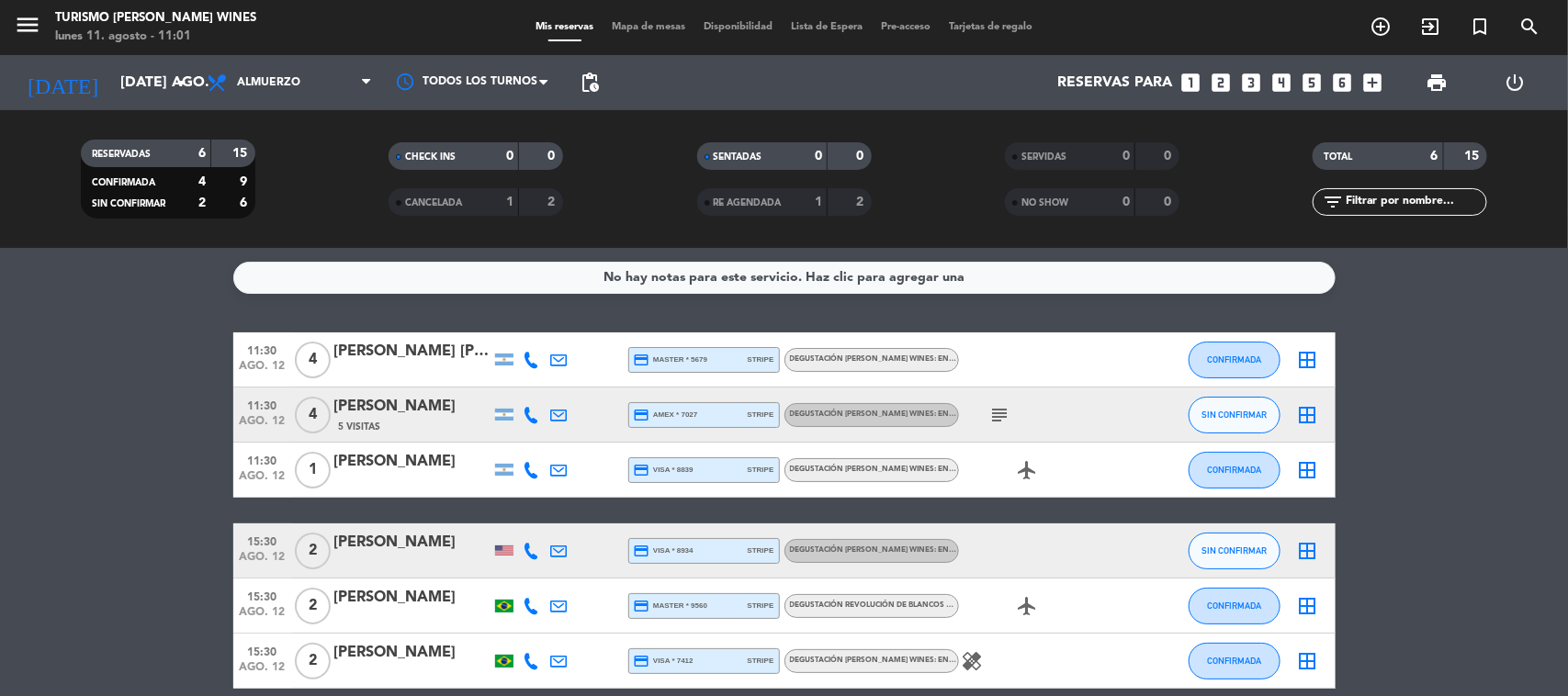
click at [378, 348] on div "[PERSON_NAME] [PERSON_NAME] [PERSON_NAME]" at bounding box center [412, 351] width 156 height 24
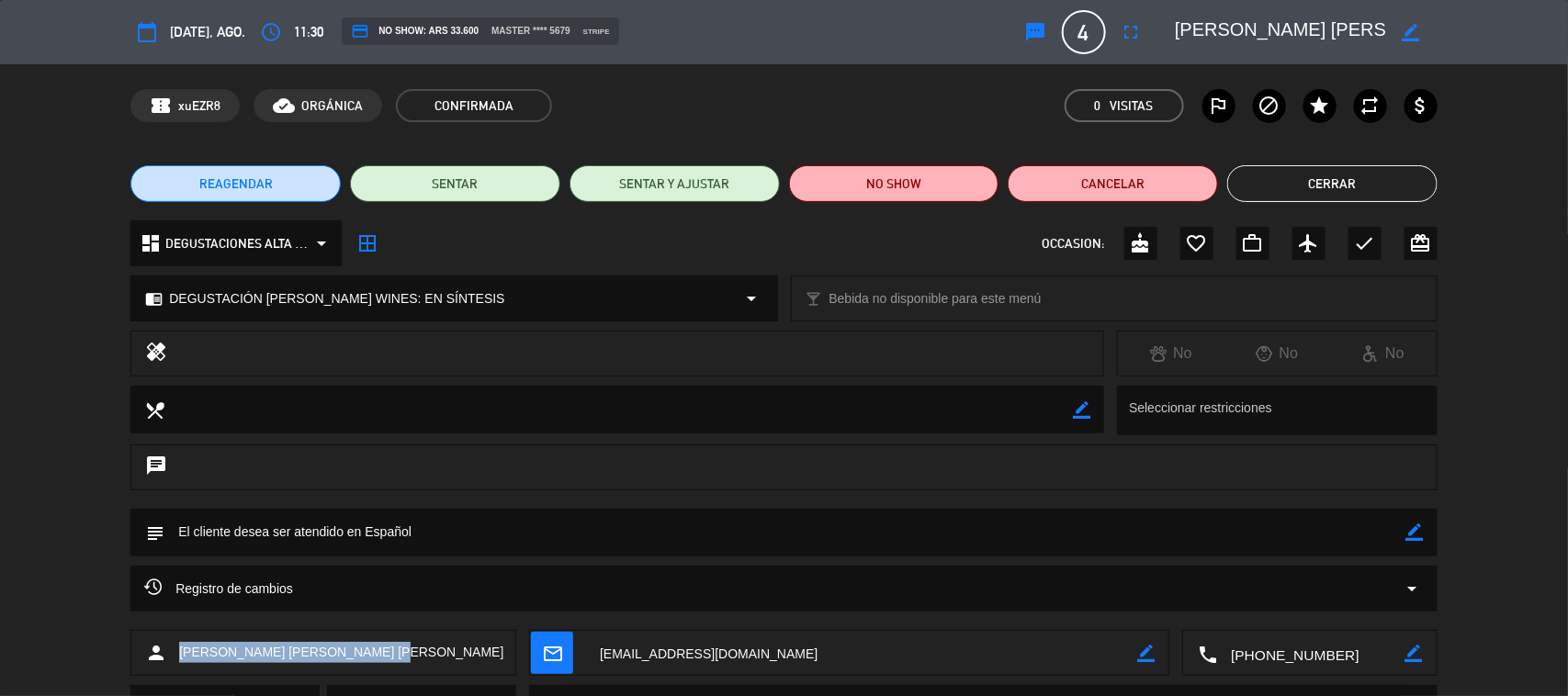
drag, startPoint x: 410, startPoint y: 657, endPoint x: 179, endPoint y: 657, distance: 231.0
click at [179, 657] on div "person [PERSON_NAME] [PERSON_NAME] [PERSON_NAME]" at bounding box center [322, 653] width 386 height 46
copy span "[PERSON_NAME] [PERSON_NAME] [PERSON_NAME]"
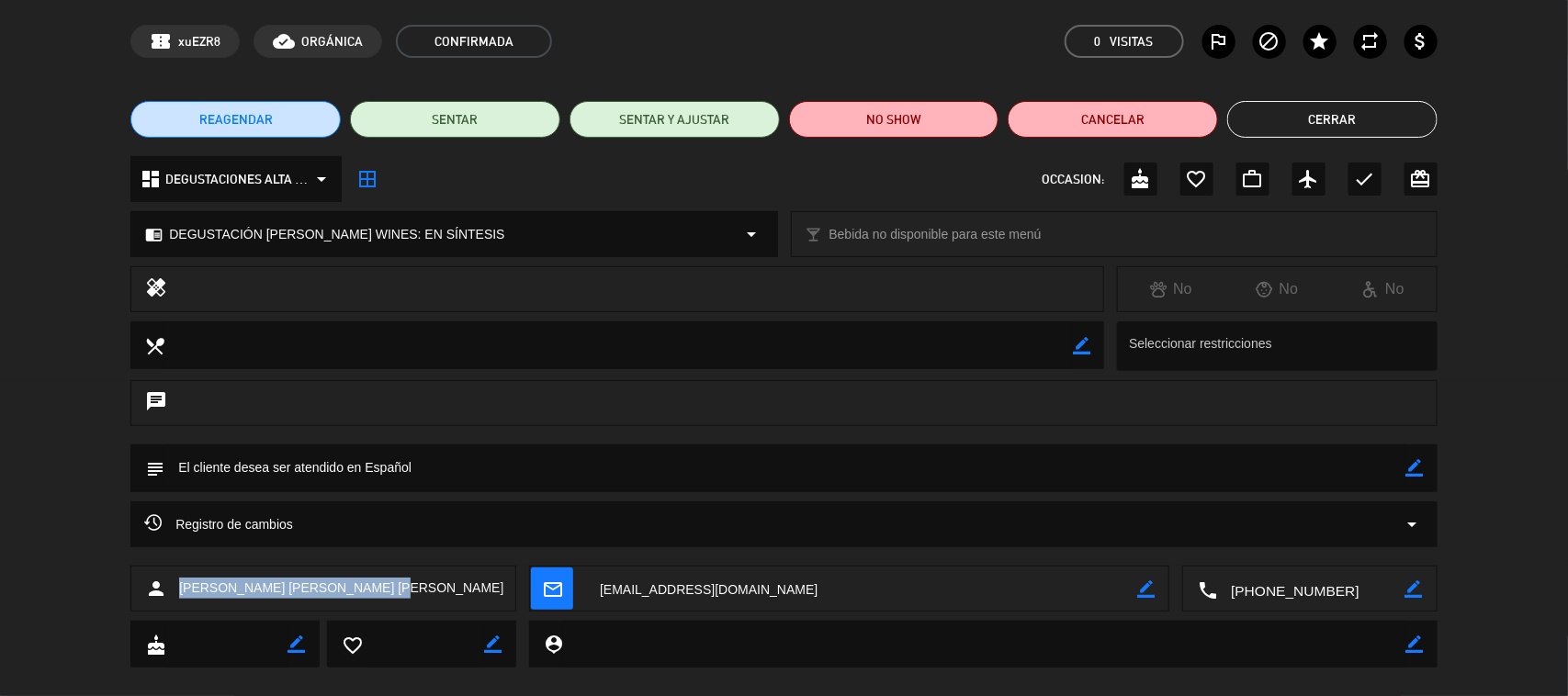
scroll to position [90, 0]
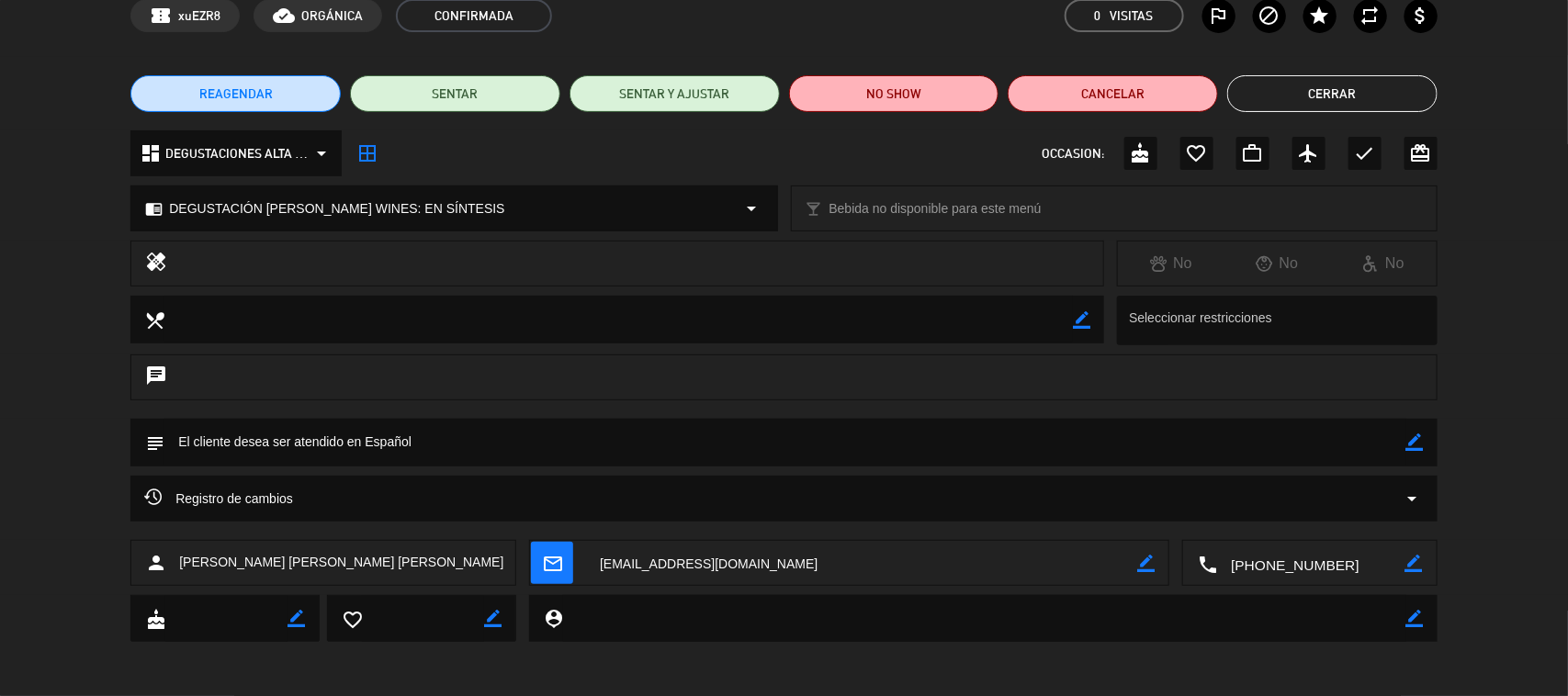
click at [1313, 571] on textarea at bounding box center [1310, 564] width 188 height 46
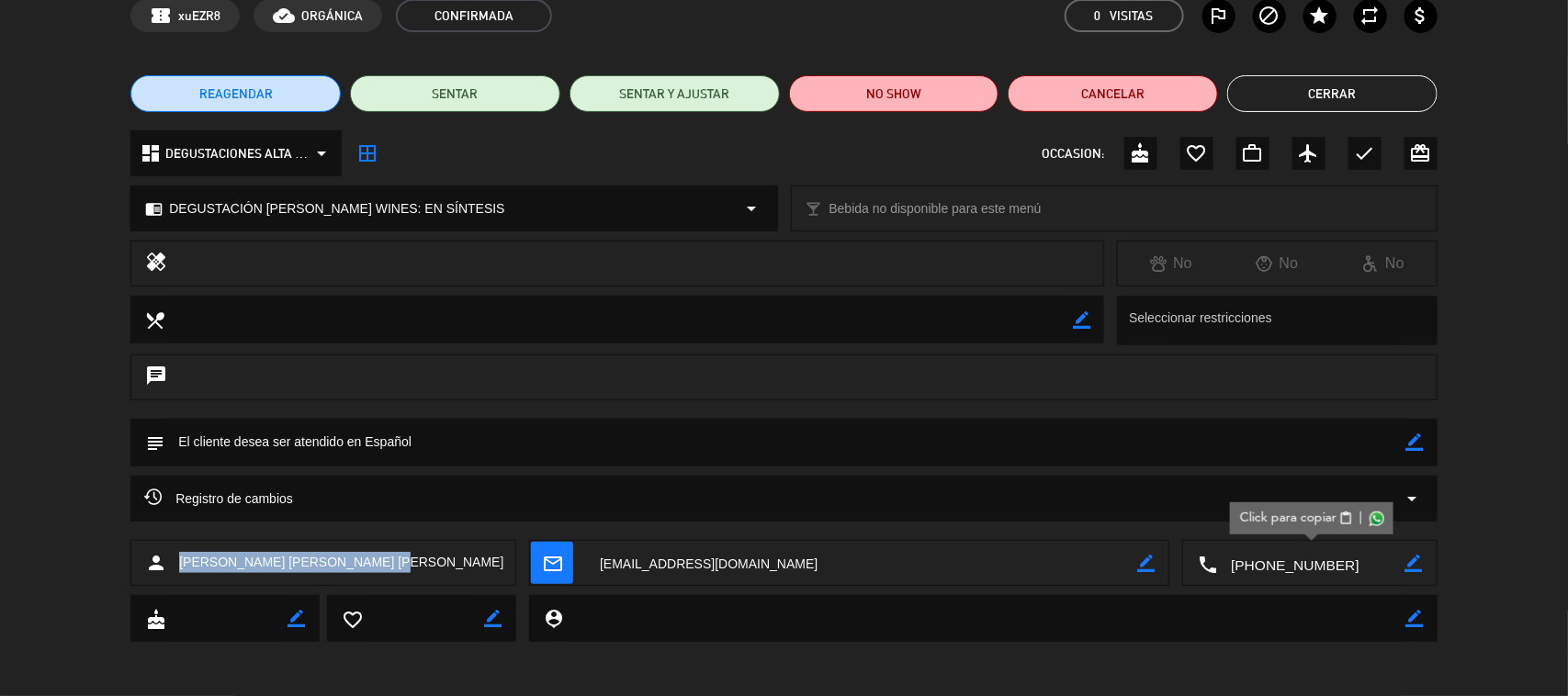
drag, startPoint x: 401, startPoint y: 566, endPoint x: 175, endPoint y: 566, distance: 226.0
click at [175, 566] on div "person [PERSON_NAME] [PERSON_NAME] [PERSON_NAME]" at bounding box center [322, 563] width 386 height 46
copy span "[PERSON_NAME] [PERSON_NAME] [PERSON_NAME]"
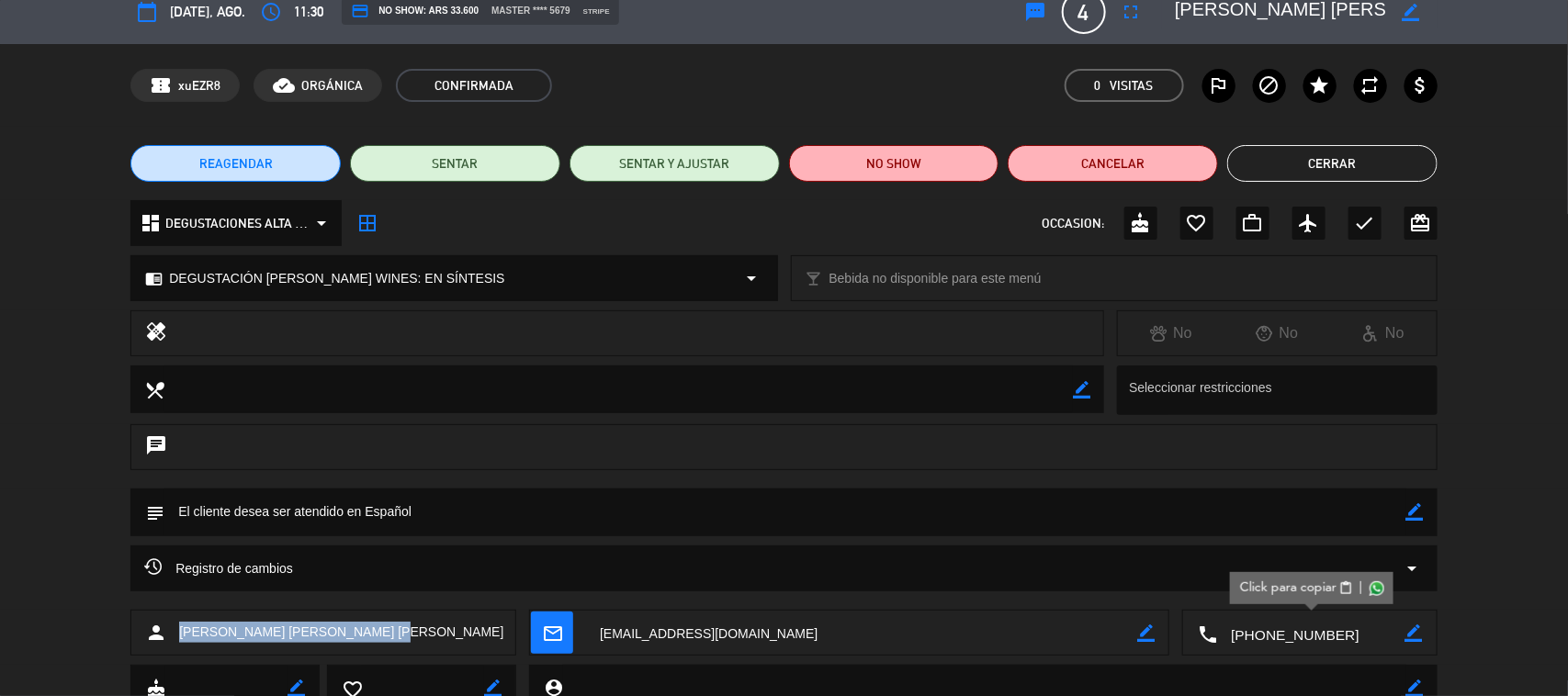
scroll to position [0, 0]
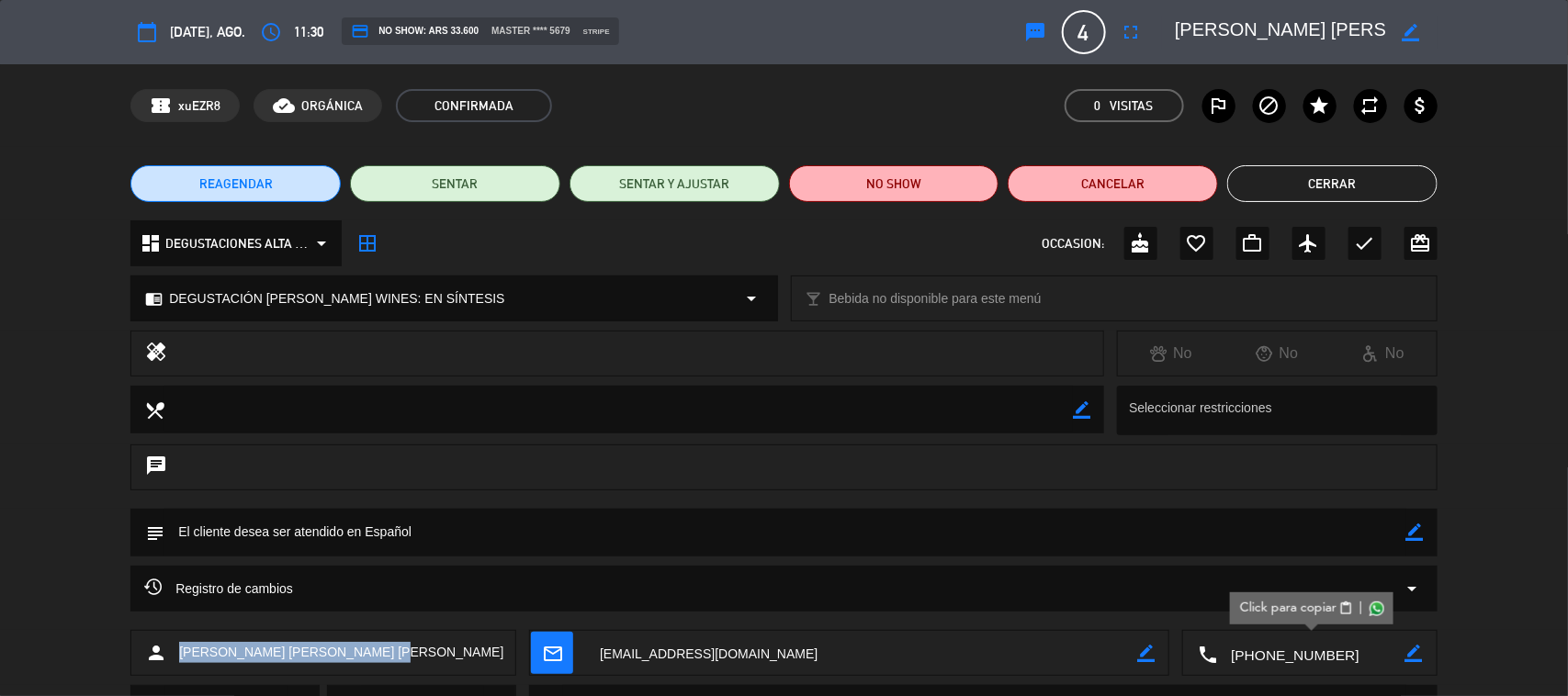
click at [1375, 175] on button "Cerrar" at bounding box center [1332, 184] width 210 height 37
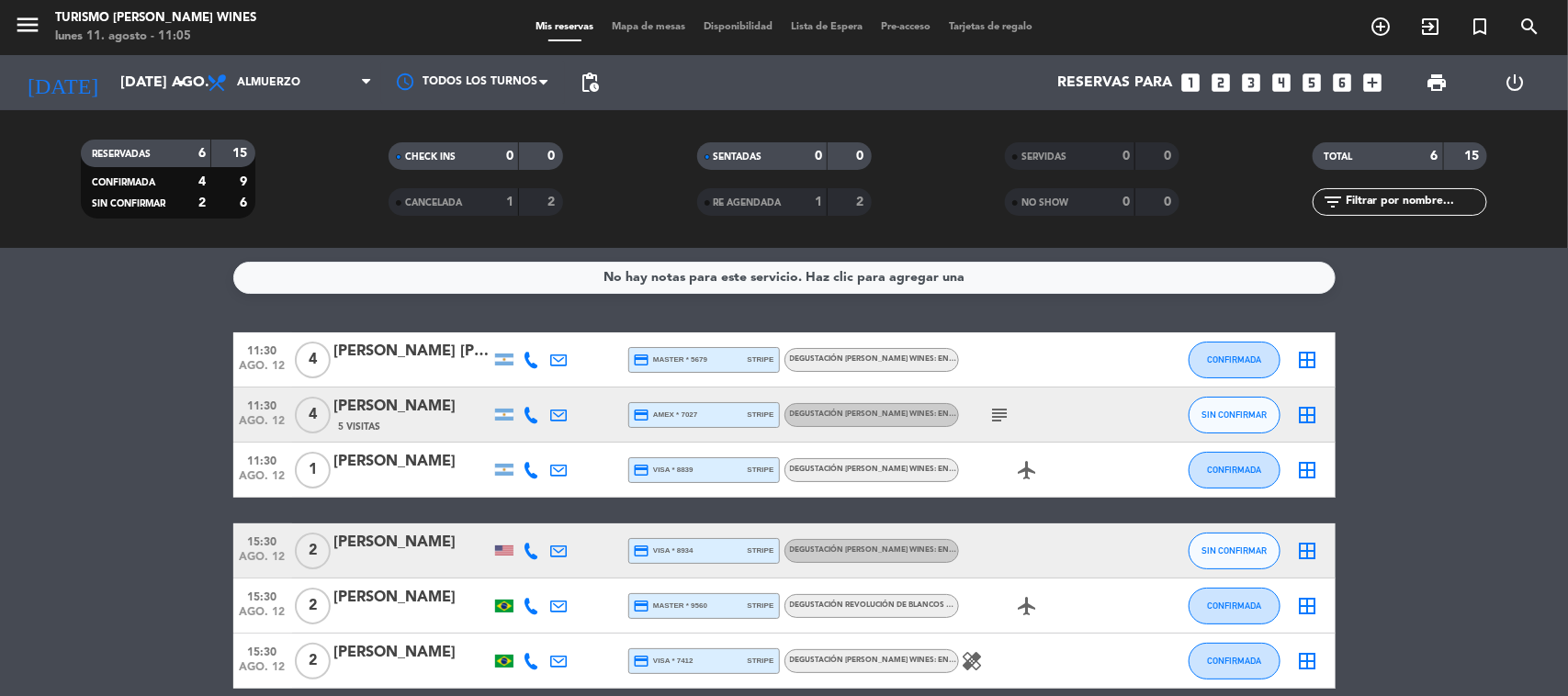
click at [406, 404] on div "[PERSON_NAME]" at bounding box center [412, 406] width 156 height 24
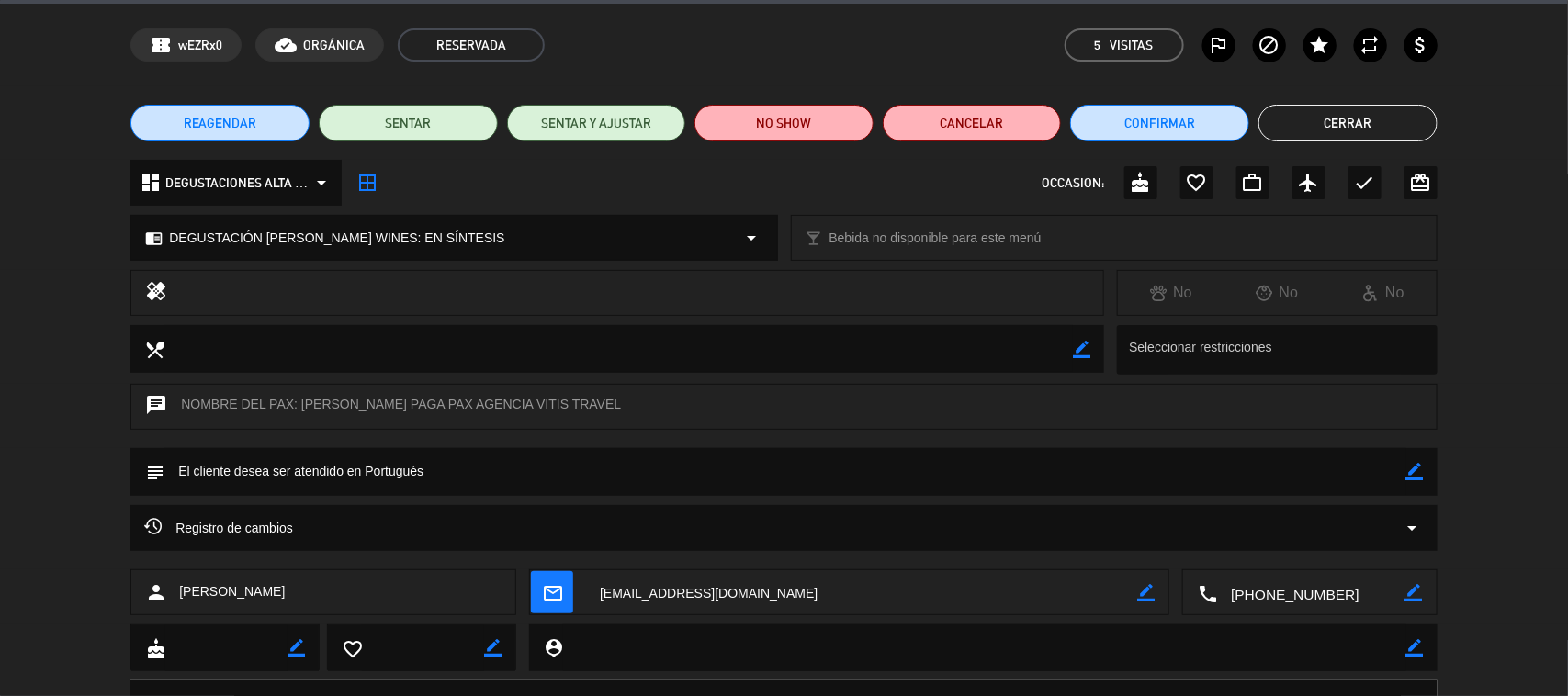
scroll to position [115, 0]
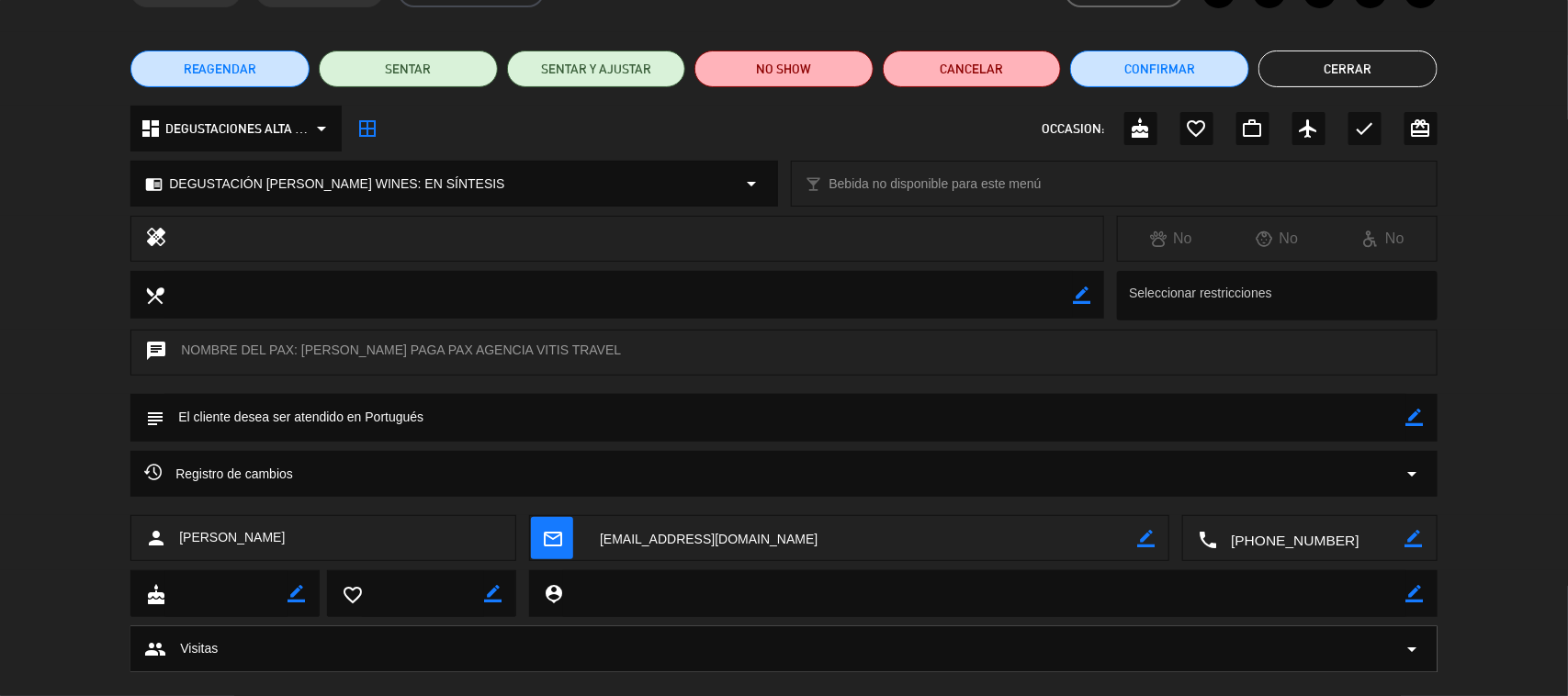
drag, startPoint x: 270, startPoint y: 549, endPoint x: 182, endPoint y: 547, distance: 88.0
click at [182, 547] on div "person [PERSON_NAME]" at bounding box center [322, 538] width 386 height 46
copy span "[PERSON_NAME]"
drag, startPoint x: 299, startPoint y: 341, endPoint x: 370, endPoint y: 350, distance: 71.6
click at [370, 350] on div "chat NOMBRE DEL PAX: [PERSON_NAME] PAGA PAX AGENCIA VITIS TRAVEL" at bounding box center [784, 353] width 1307 height 46
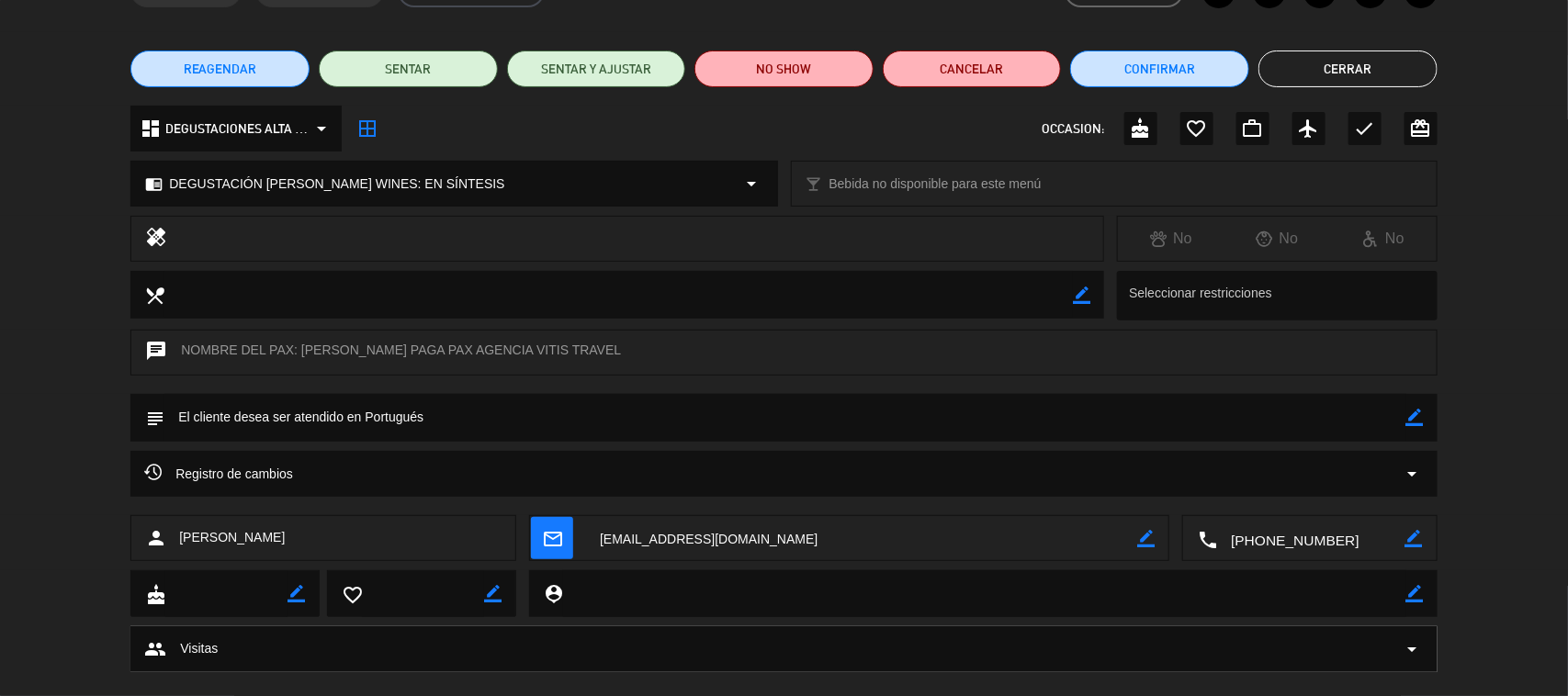
click at [423, 397] on textarea at bounding box center [785, 417] width 1242 height 47
drag, startPoint x: 395, startPoint y: 354, endPoint x: 304, endPoint y: 355, distance: 91.0
click at [304, 355] on div "chat NOMBRE DEL PAX: [PERSON_NAME] PAGA PAX AGENCIA VITIS TRAVEL" at bounding box center [784, 353] width 1307 height 46
copy div "[PERSON_NAME]"
click at [1286, 542] on textarea at bounding box center [1310, 539] width 188 height 46
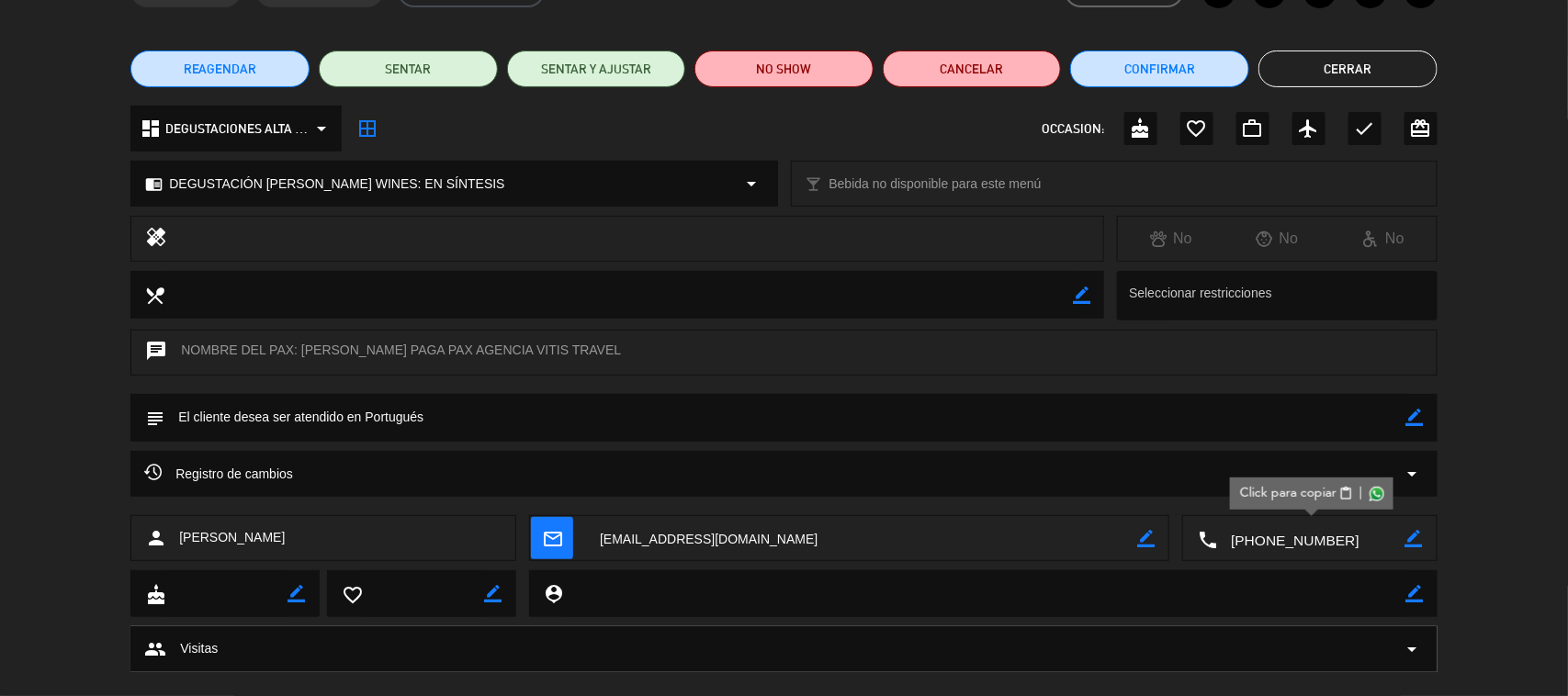
scroll to position [0, 0]
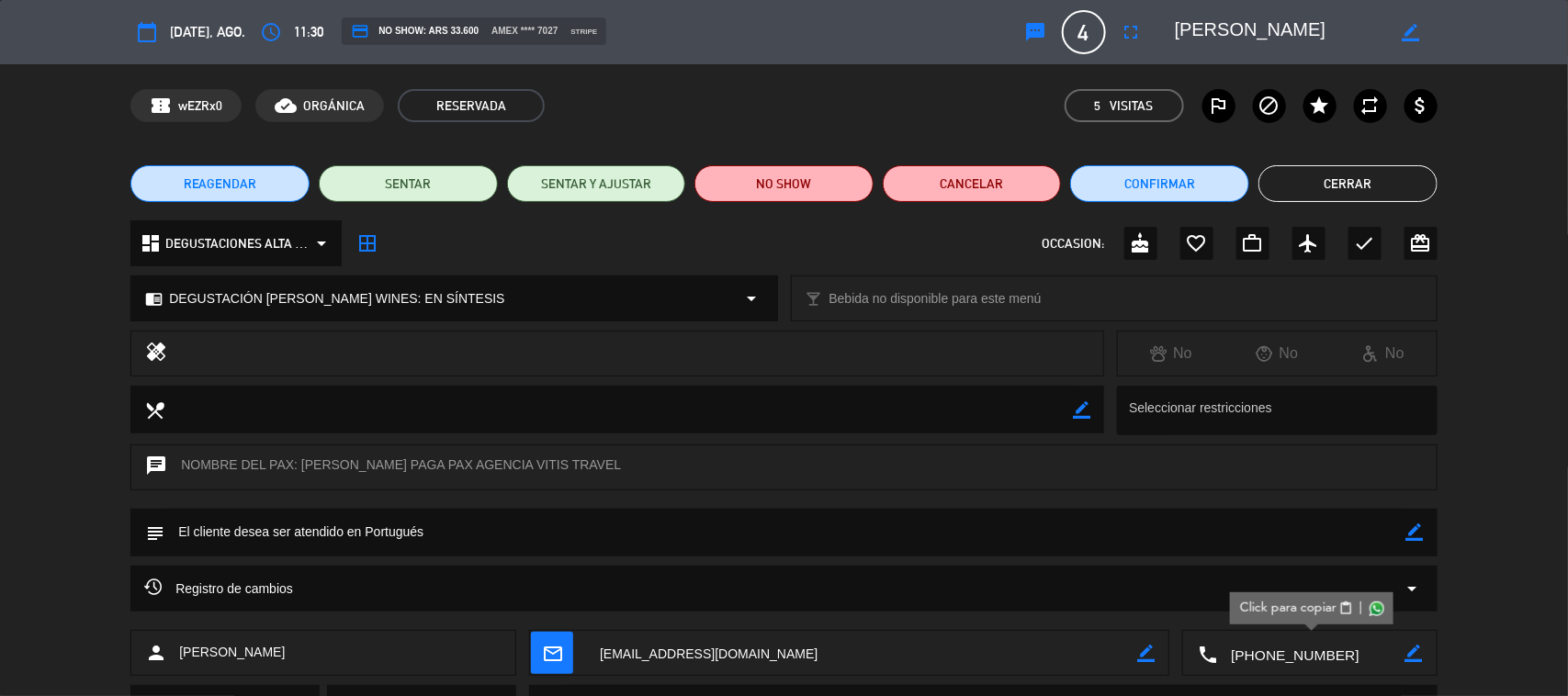
click at [1297, 181] on button "Cerrar" at bounding box center [1348, 184] width 179 height 37
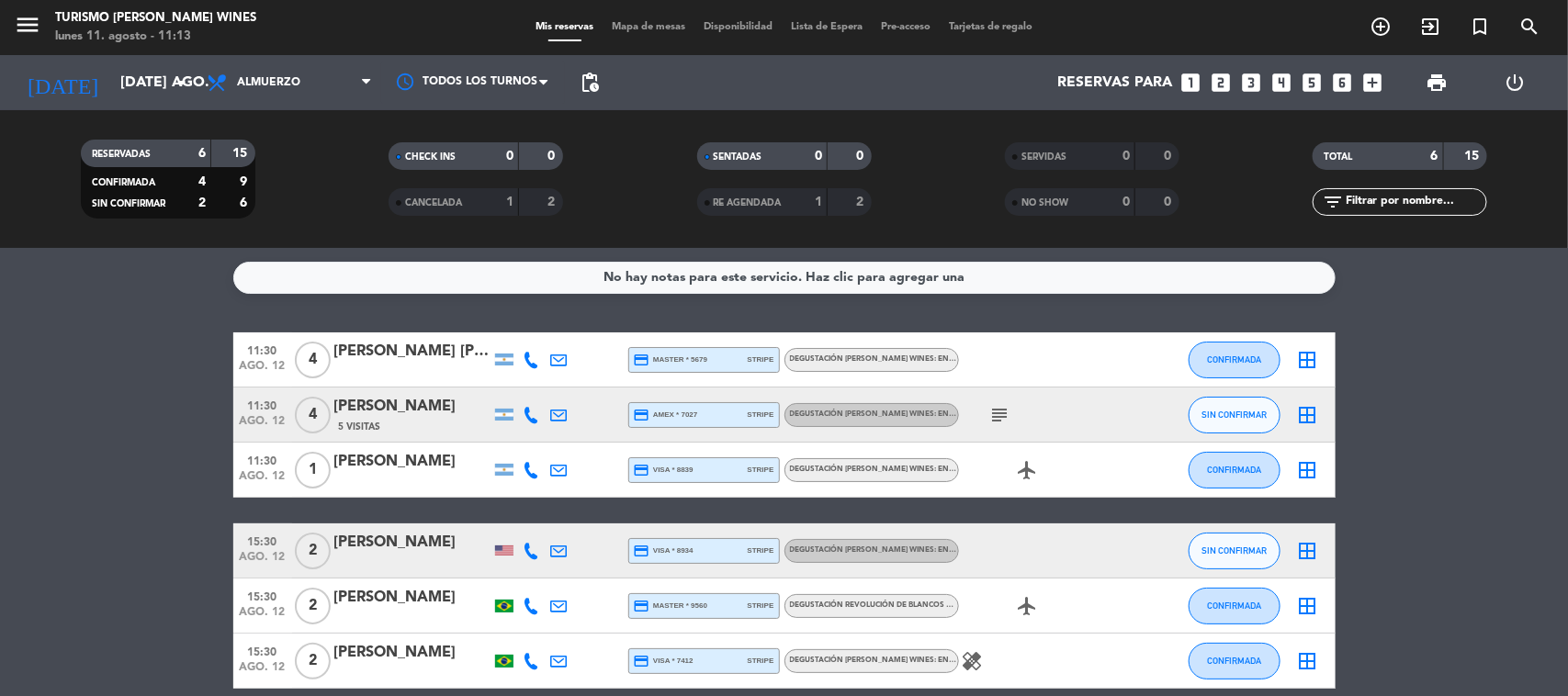
drag, startPoint x: 391, startPoint y: 436, endPoint x: 377, endPoint y: 484, distance: 50.0
click at [390, 437] on div "11:30 ago. 12 4 [PERSON_NAME] 5 Visitas credit_card amex * 7027 stripe DEGUSTAC…" at bounding box center [784, 415] width 1102 height 55
click at [387, 466] on div "[PERSON_NAME]" at bounding box center [412, 461] width 156 height 24
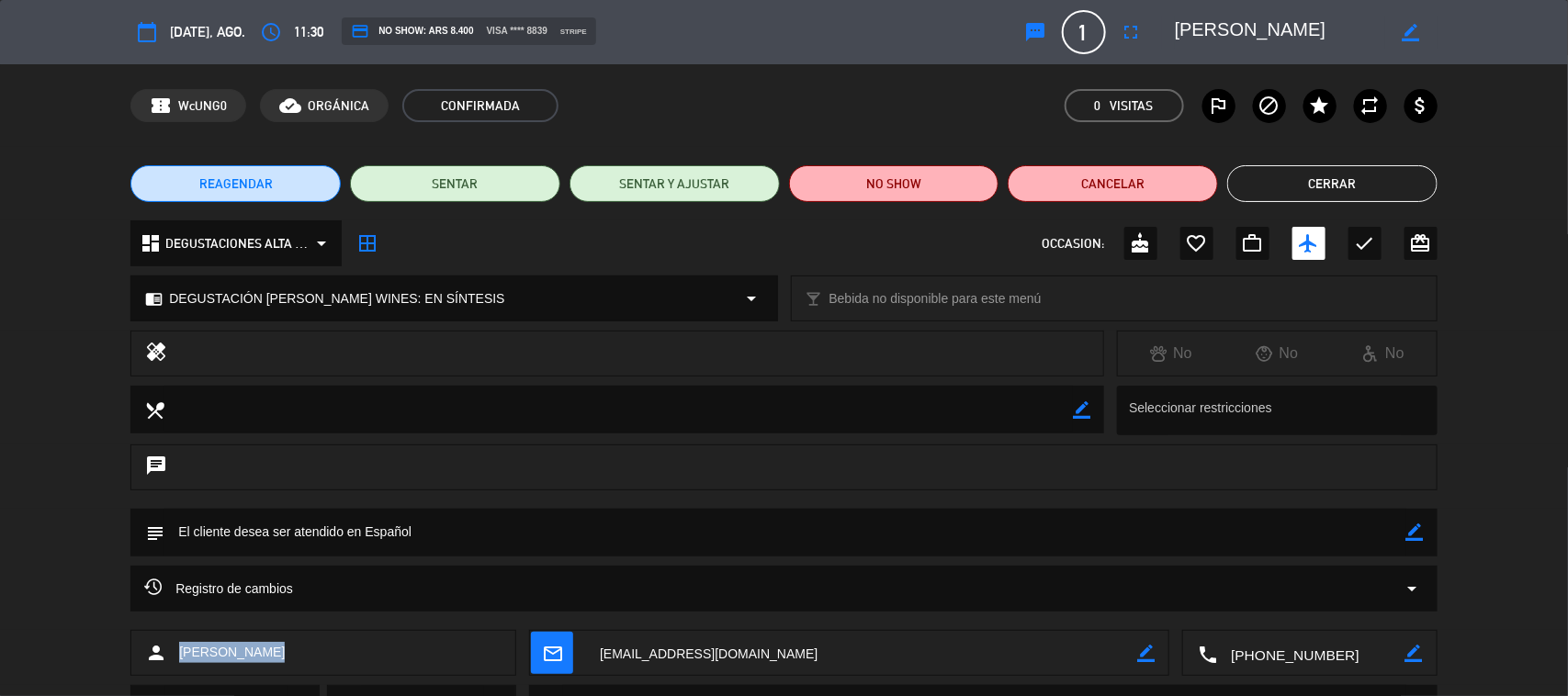
drag, startPoint x: 309, startPoint y: 657, endPoint x: 179, endPoint y: 670, distance: 130.6
click at [179, 670] on div "person [PERSON_NAME]" at bounding box center [322, 653] width 386 height 46
copy span "[PERSON_NAME]"
click at [1263, 654] on textarea at bounding box center [1310, 654] width 188 height 46
drag, startPoint x: 268, startPoint y: 658, endPoint x: 175, endPoint y: 661, distance: 93.0
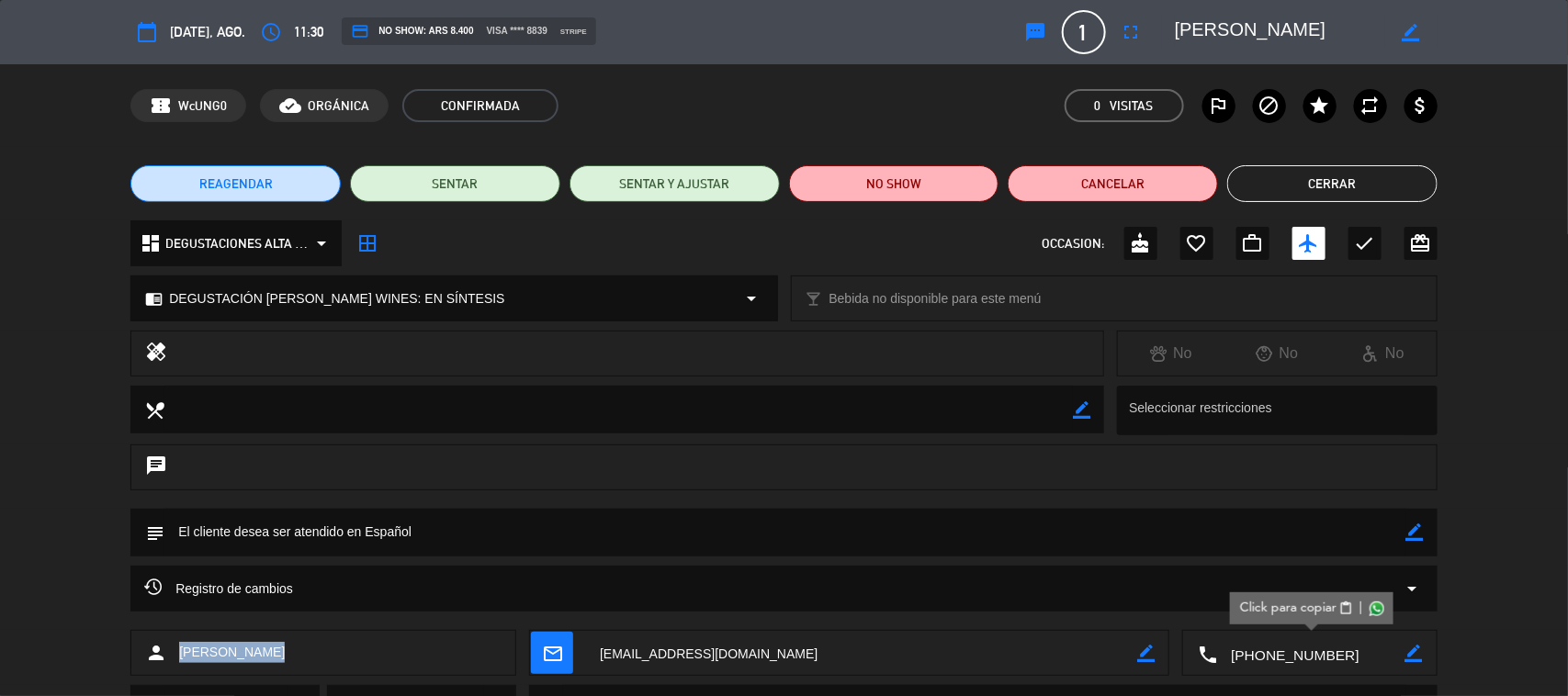
click at [175, 661] on div "person [PERSON_NAME]" at bounding box center [322, 653] width 386 height 46
copy span "[PERSON_NAME]"
click at [1281, 194] on button "Cerrar" at bounding box center [1332, 184] width 210 height 37
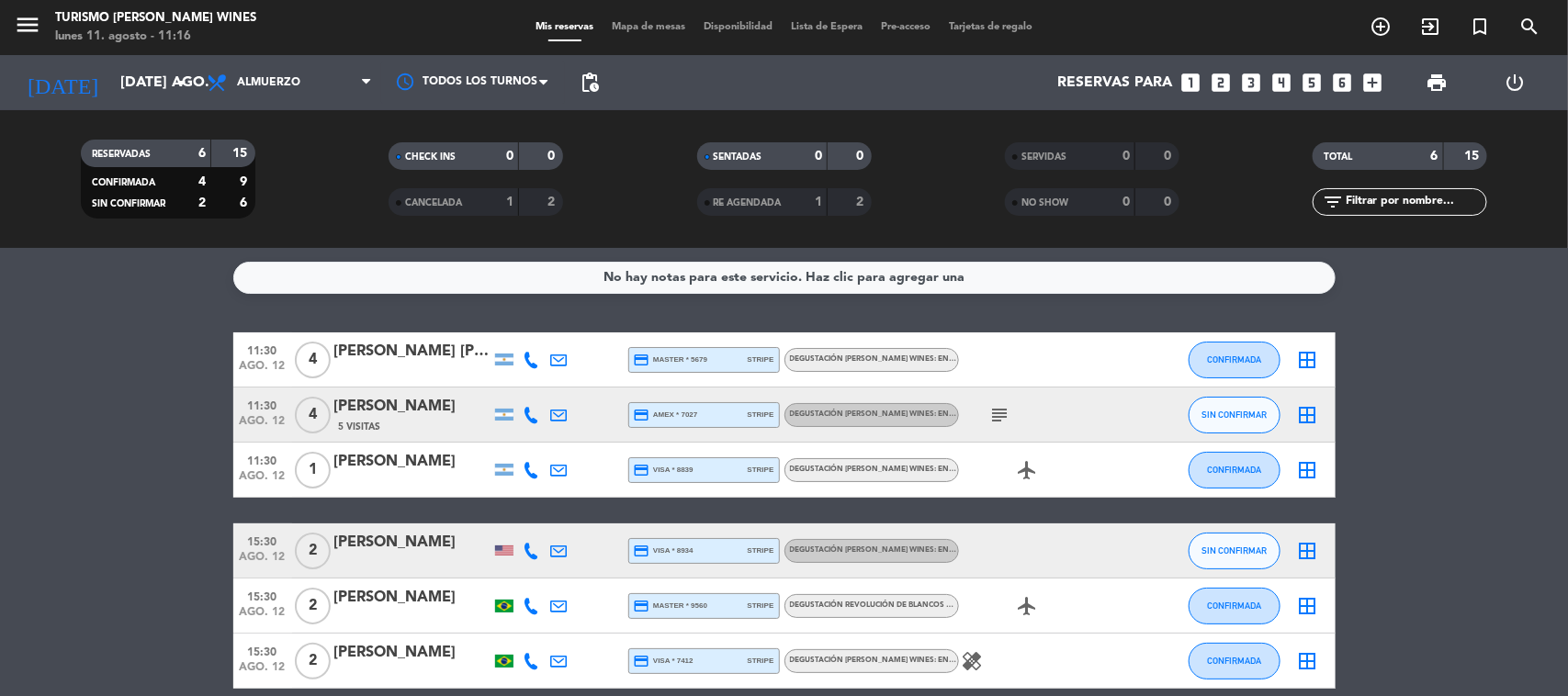
click at [382, 555] on div at bounding box center [412, 562] width 156 height 14
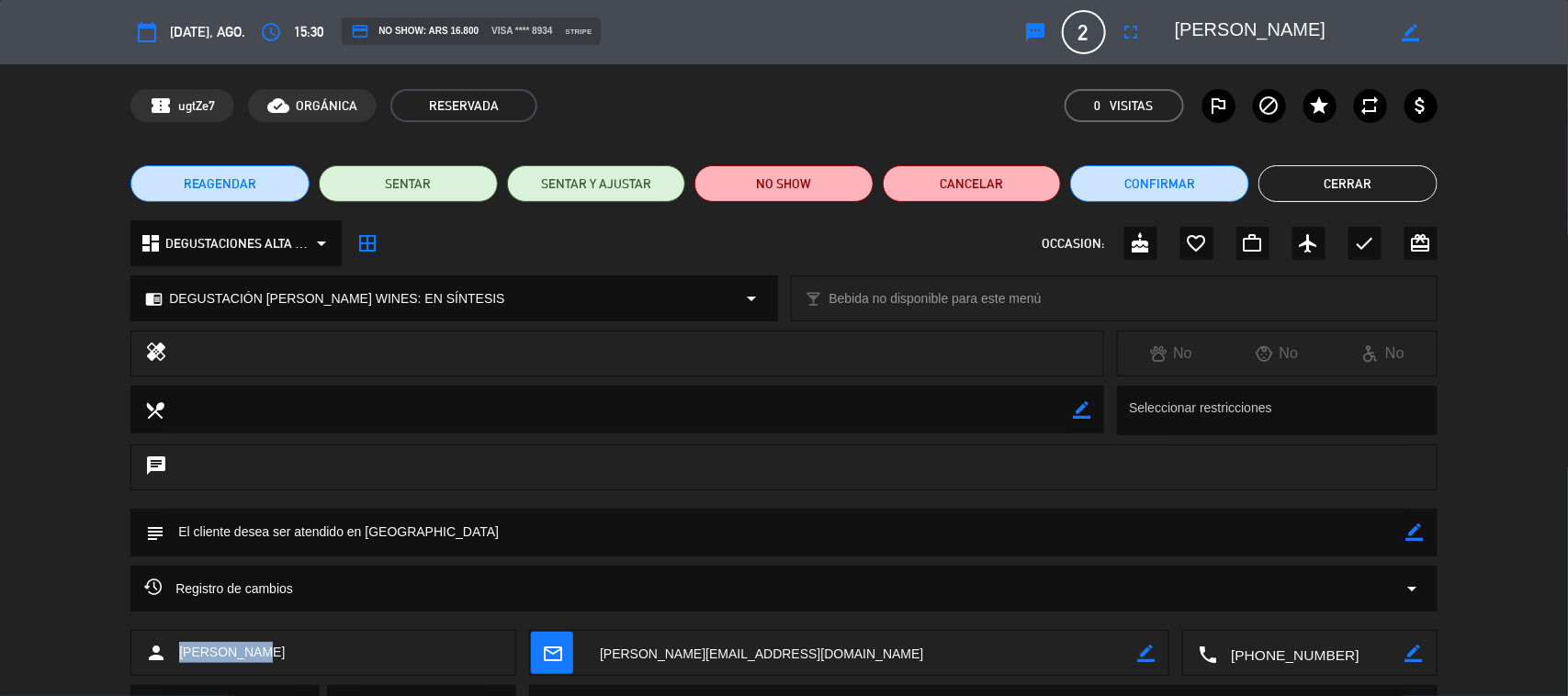
drag, startPoint x: 296, startPoint y: 650, endPoint x: 181, endPoint y: 652, distance: 115.0
click at [181, 652] on div "person [PERSON_NAME]" at bounding box center [322, 653] width 386 height 46
copy span "[PERSON_NAME]"
click at [1270, 668] on textarea at bounding box center [1310, 654] width 188 height 46
drag, startPoint x: 276, startPoint y: 657, endPoint x: 172, endPoint y: 662, distance: 104.1
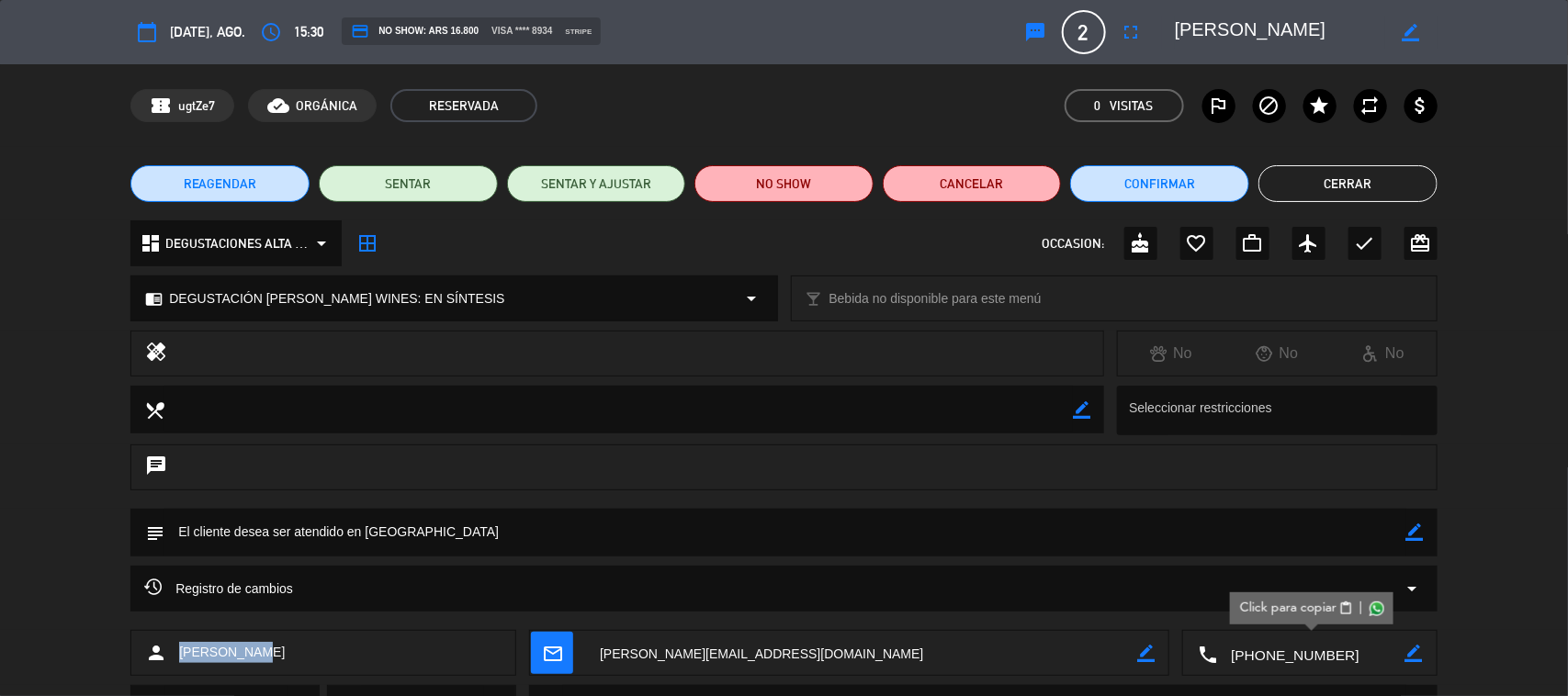
click at [172, 662] on div "person [PERSON_NAME]" at bounding box center [322, 653] width 386 height 46
copy span "[PERSON_NAME]"
click at [1304, 179] on button "Cerrar" at bounding box center [1348, 184] width 179 height 37
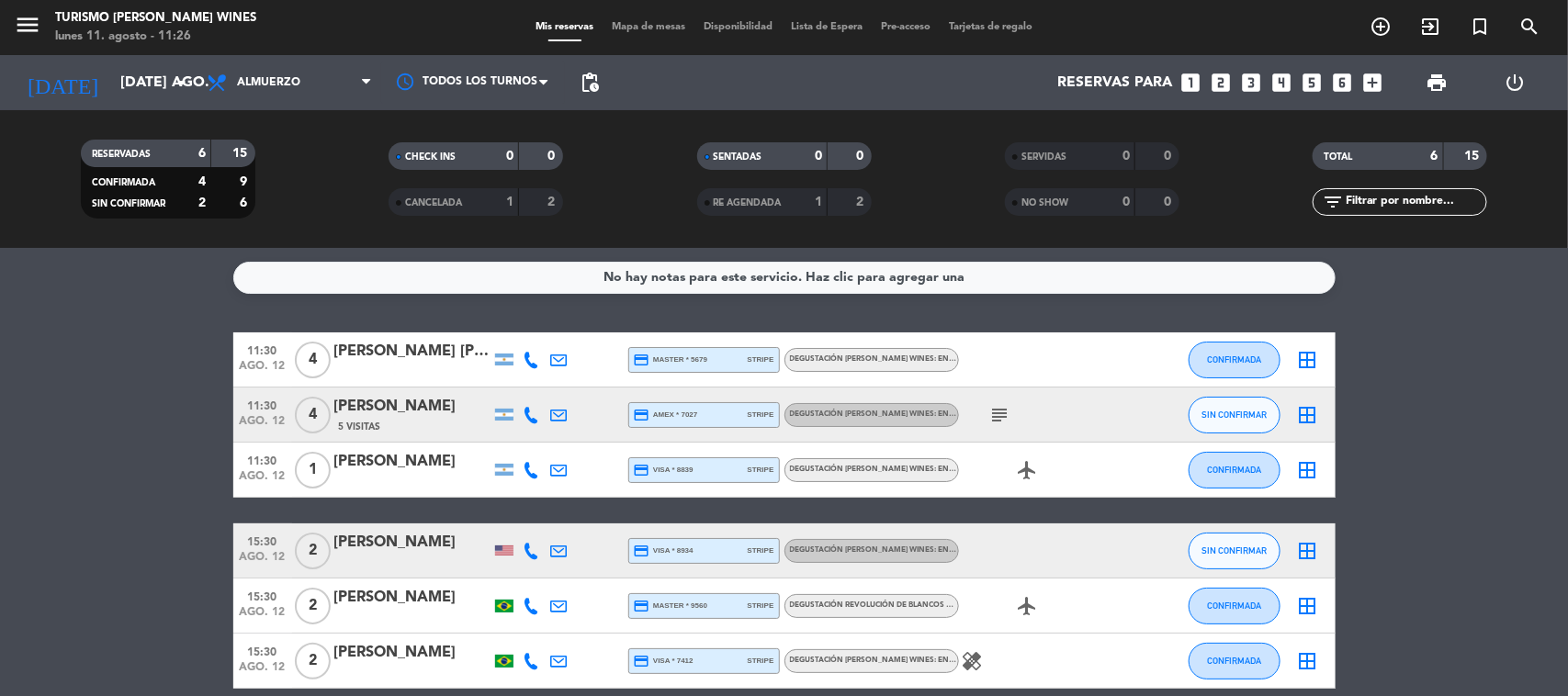
scroll to position [84, 0]
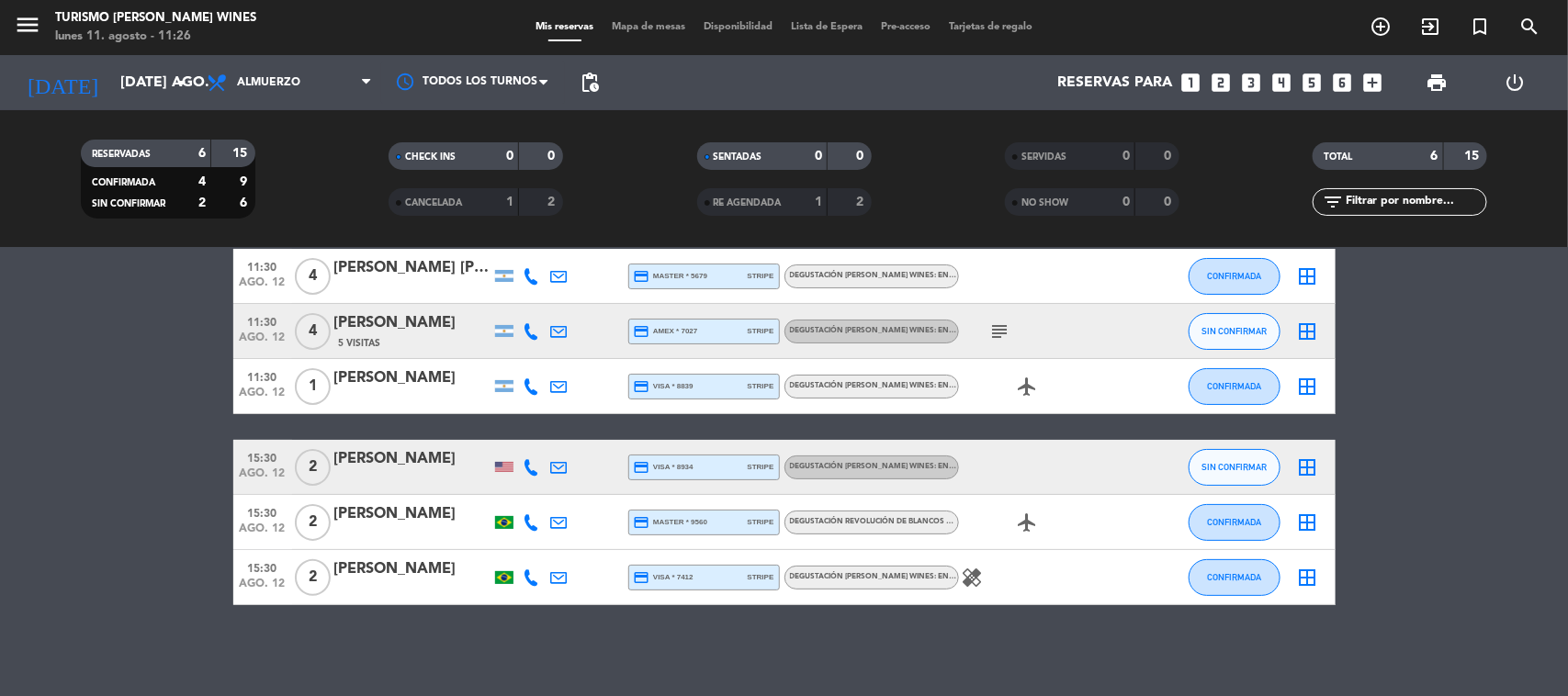
click at [372, 525] on div "[PERSON_NAME]" at bounding box center [412, 514] width 156 height 24
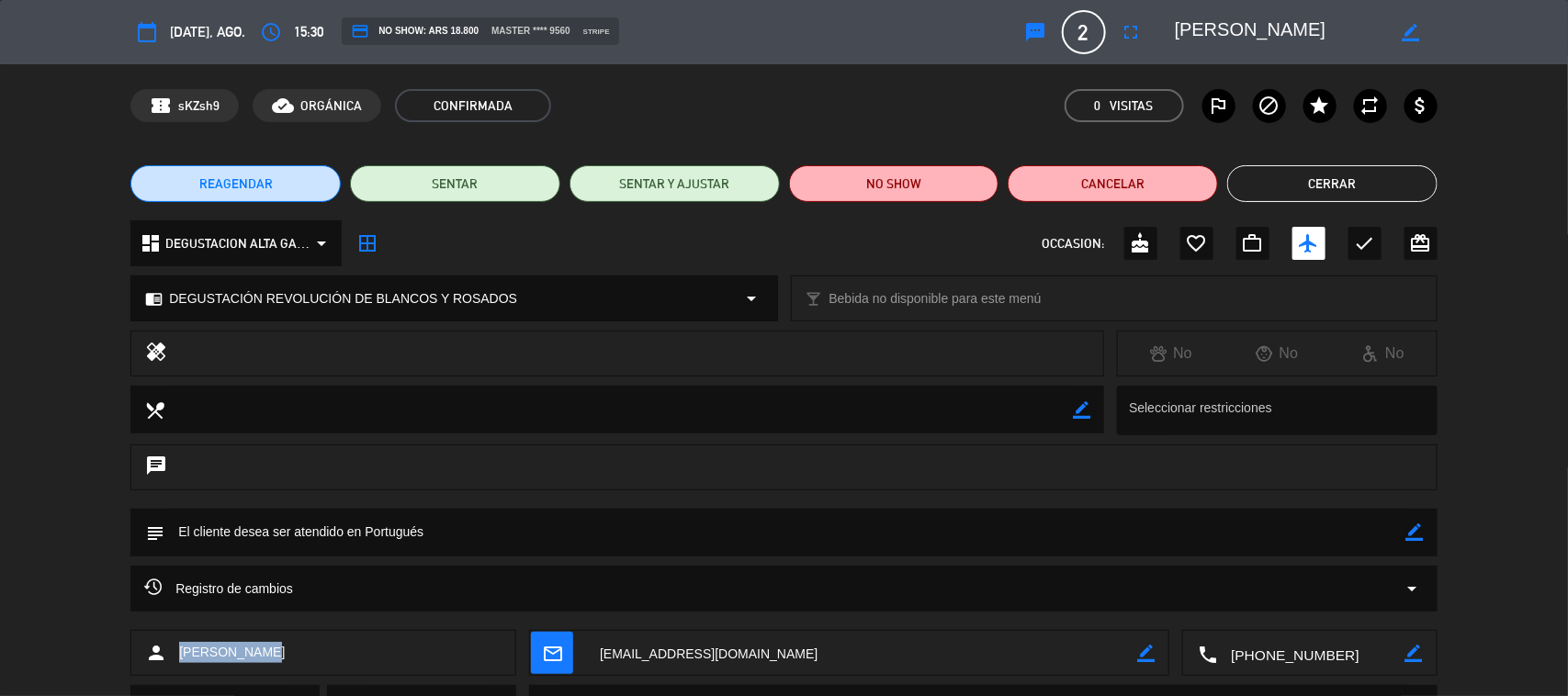
drag, startPoint x: 290, startPoint y: 643, endPoint x: 177, endPoint y: 650, distance: 113.2
click at [177, 650] on div "person [PERSON_NAME]" at bounding box center [322, 653] width 386 height 46
copy span "[PERSON_NAME]"
click at [1300, 650] on textarea at bounding box center [1310, 654] width 188 height 46
drag, startPoint x: 260, startPoint y: 649, endPoint x: 172, endPoint y: 659, distance: 88.6
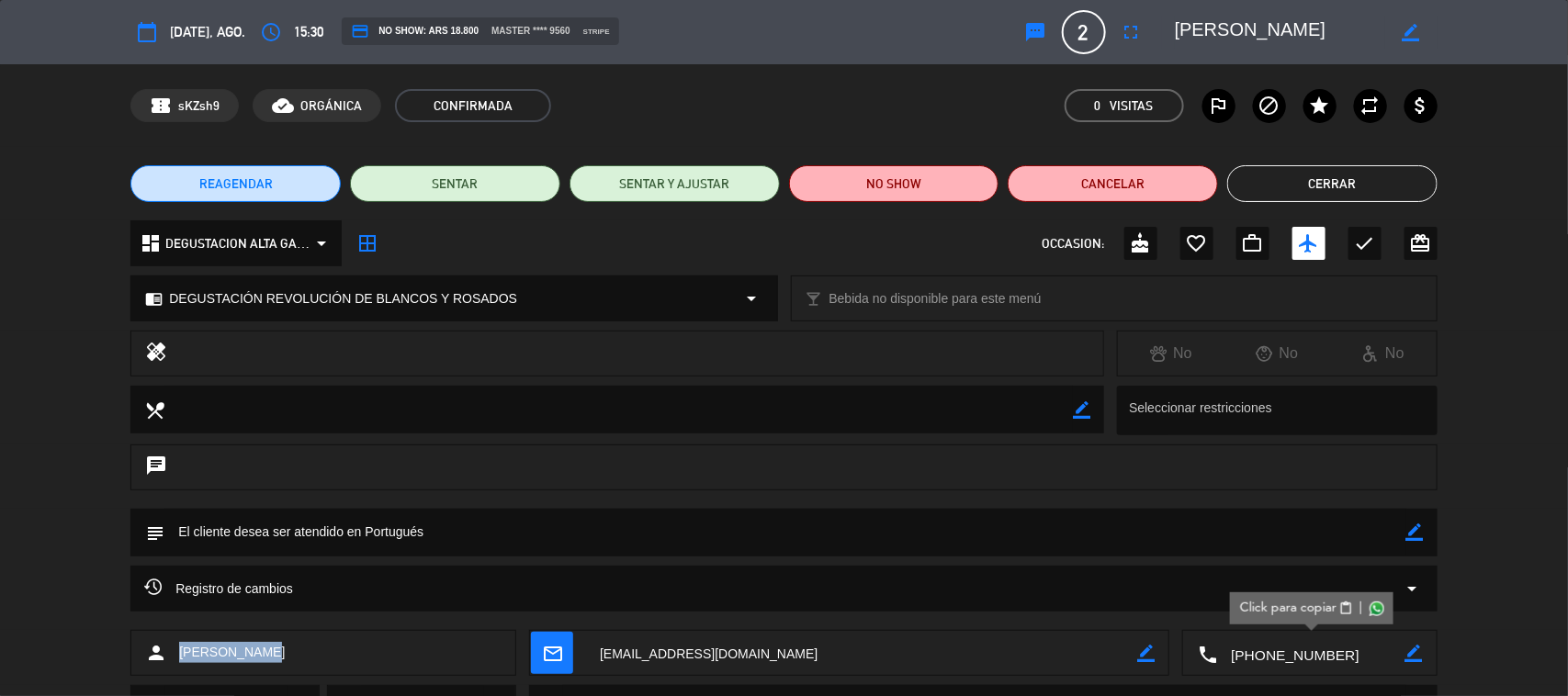
click at [172, 659] on div "person [PERSON_NAME]" at bounding box center [322, 653] width 386 height 46
copy span "[PERSON_NAME]"
